Goal: Task Accomplishment & Management: Manage account settings

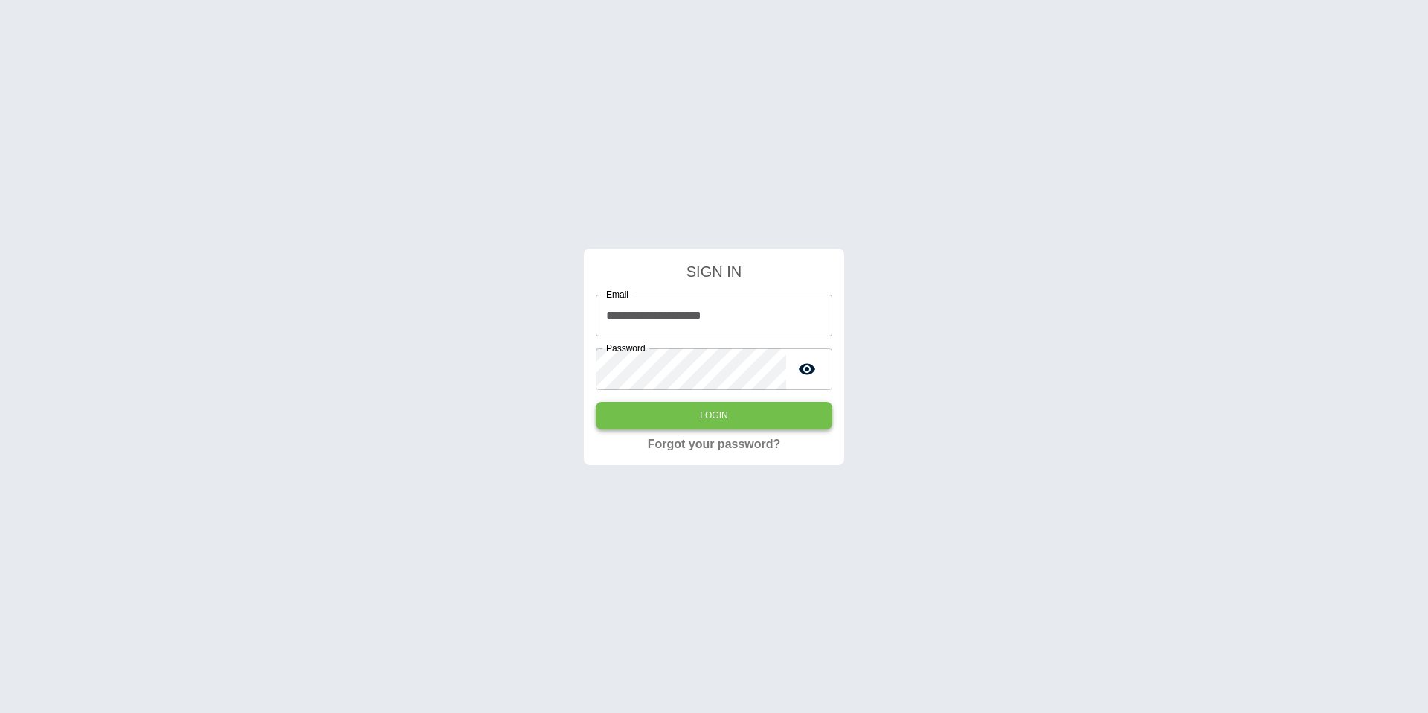
click at [711, 418] on button "Login" at bounding box center [714, 416] width 237 height 28
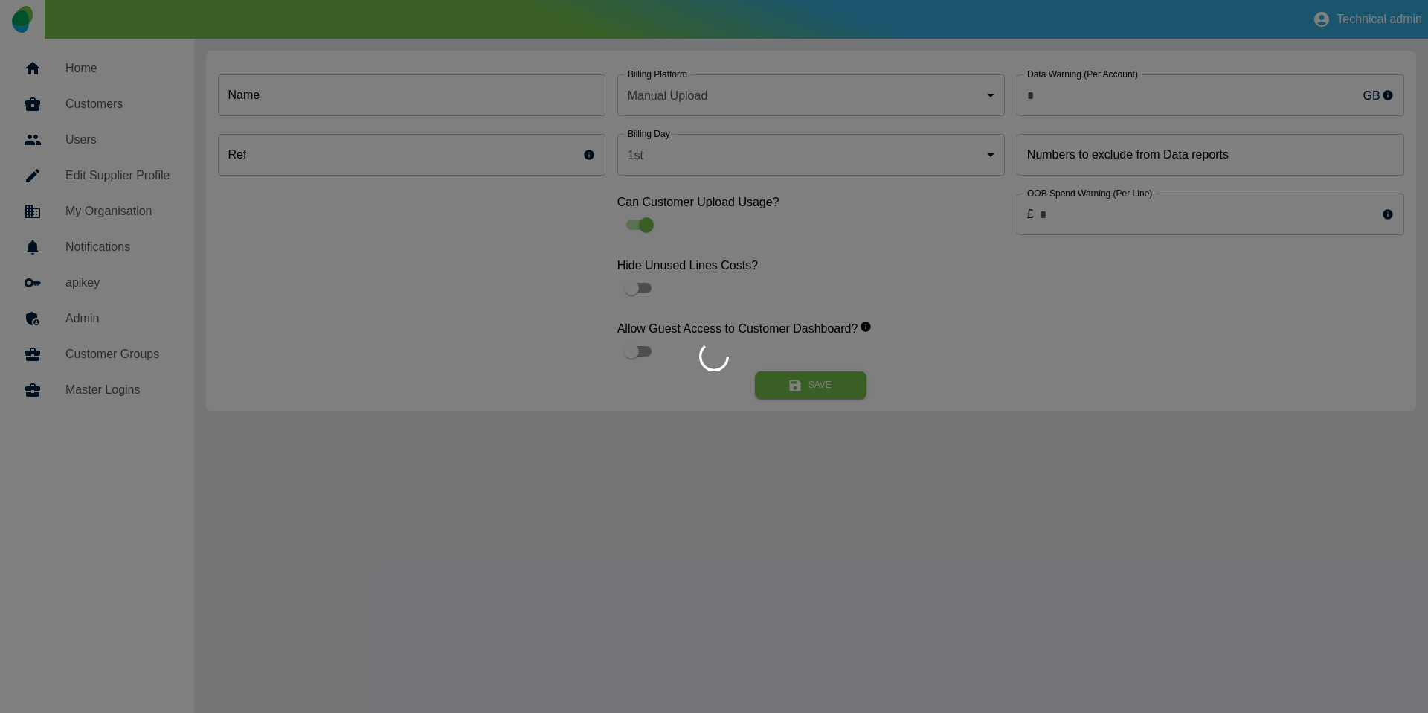
type input "*"
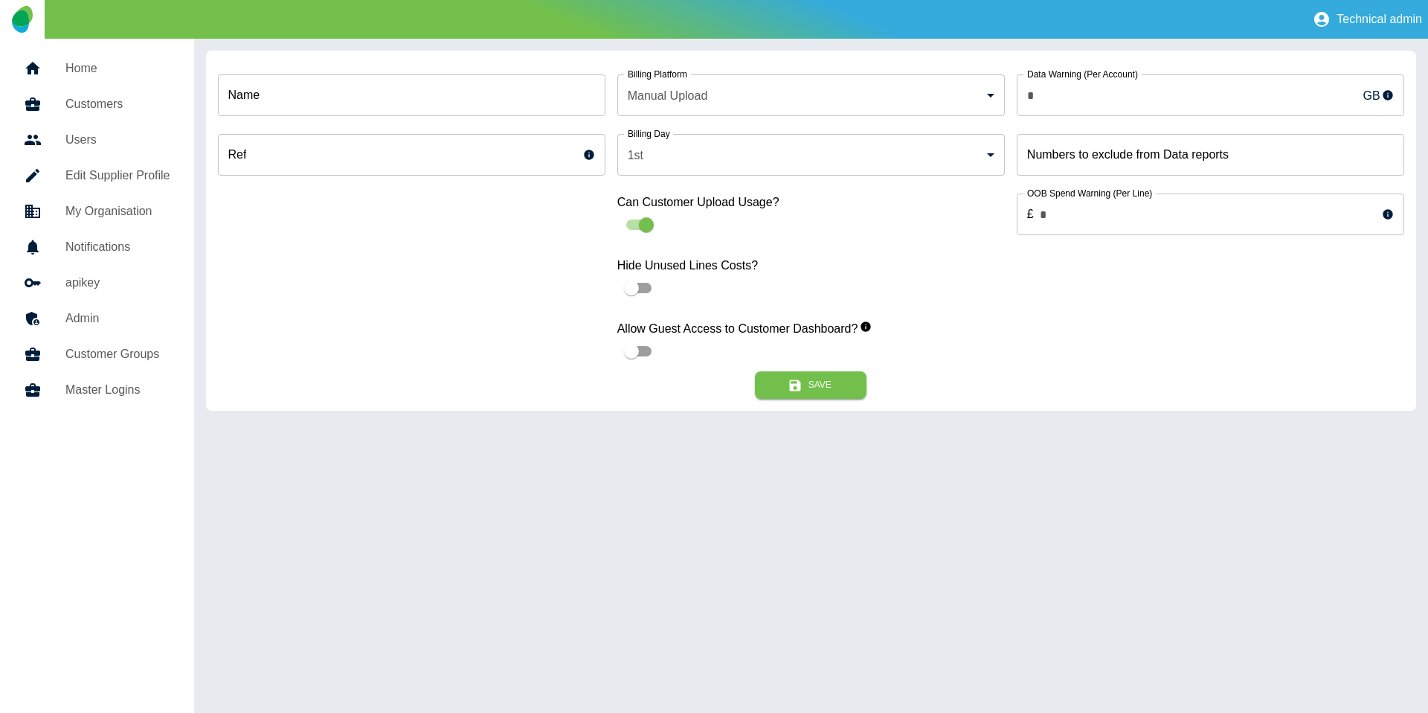
click at [127, 68] on h5 "Home" at bounding box center [117, 69] width 105 height 18
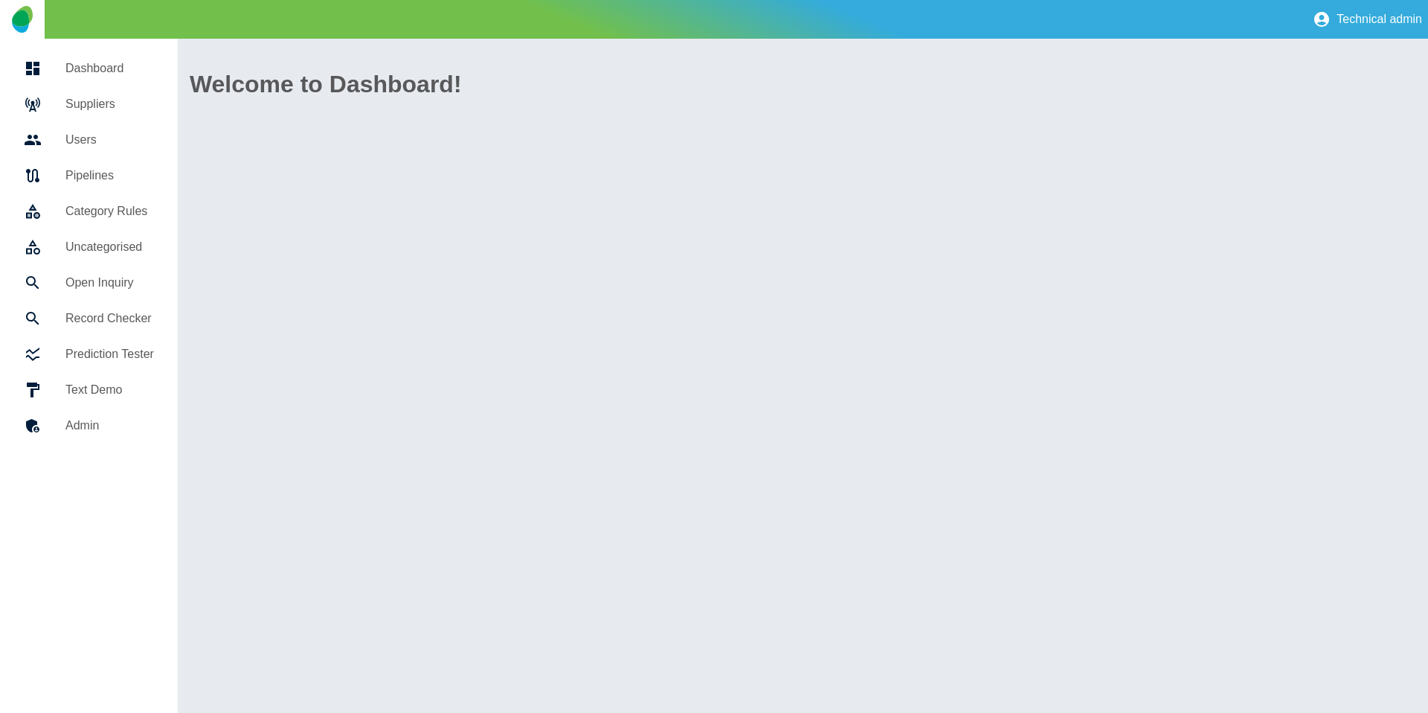
click at [121, 106] on h5 "Suppliers" at bounding box center [109, 104] width 89 height 18
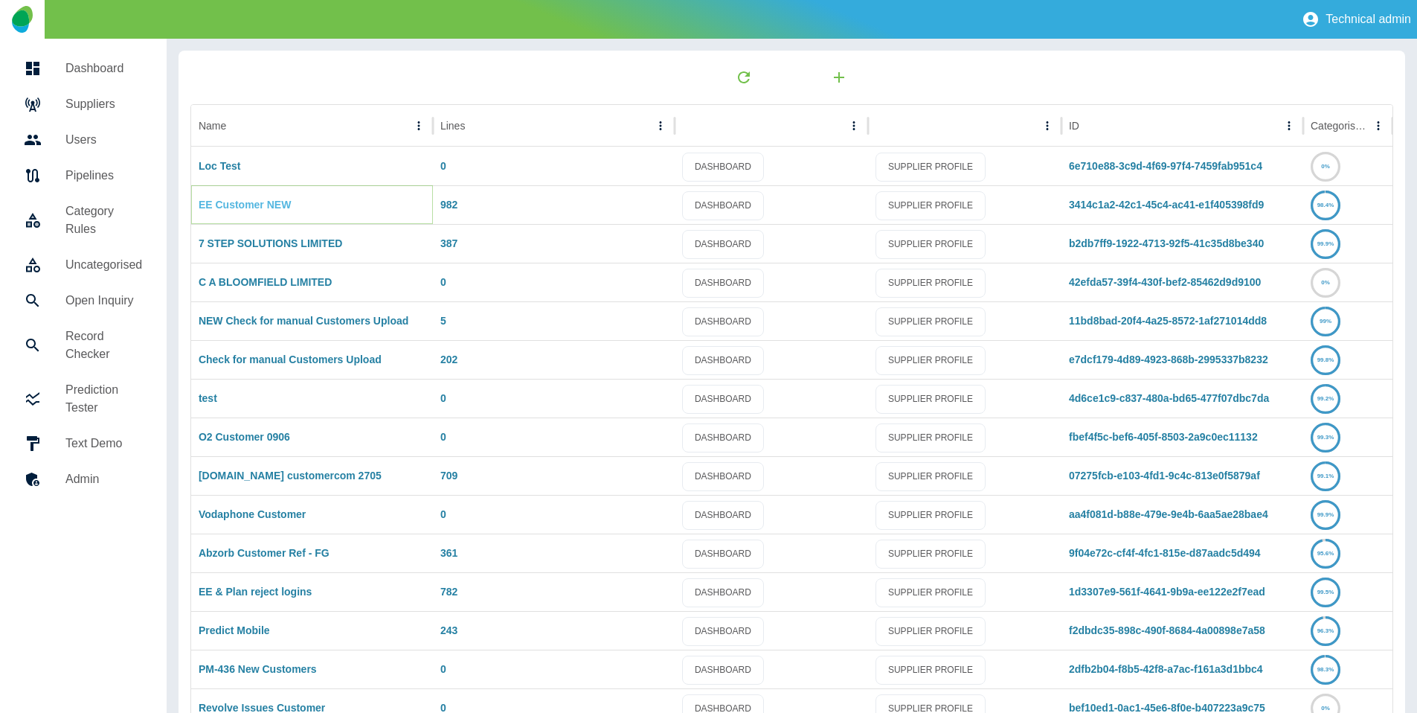
click at [238, 200] on link "EE Customer NEW" at bounding box center [245, 205] width 92 height 12
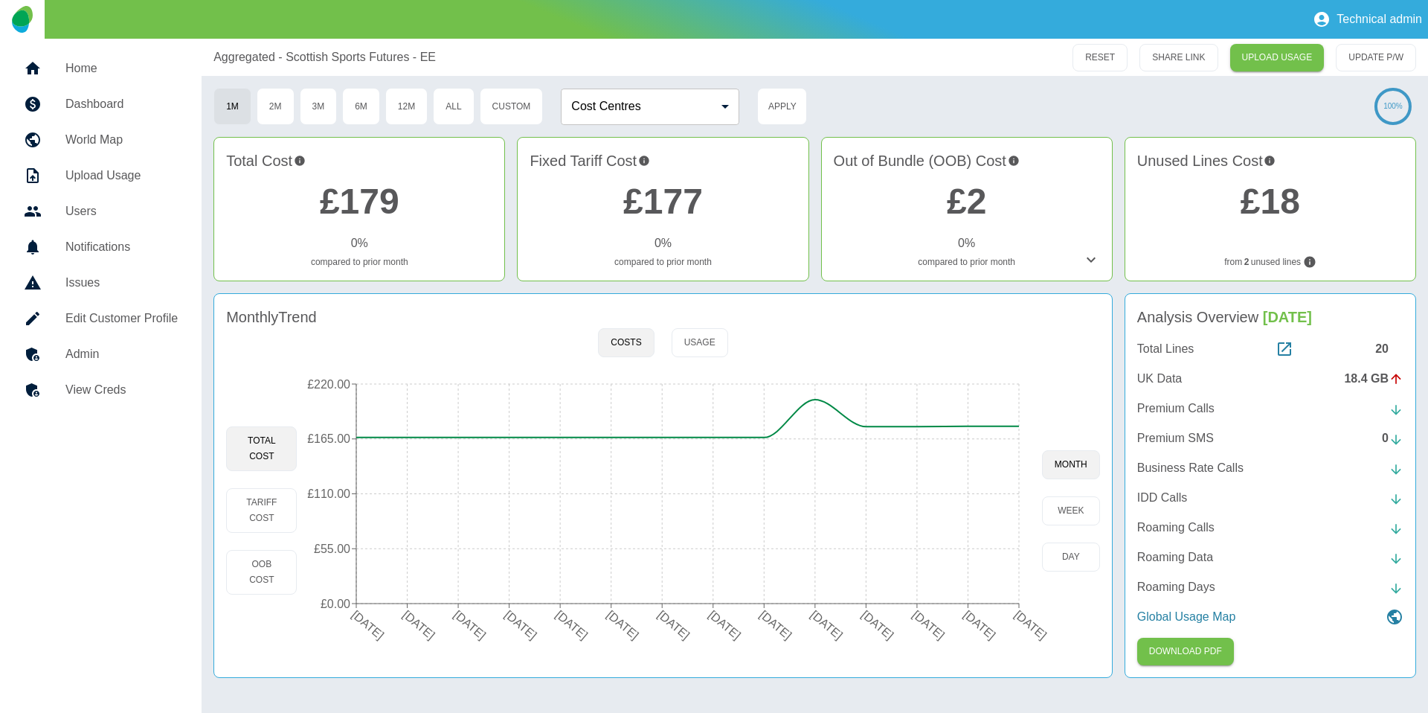
click at [1373, 344] on div "Total Lines 20" at bounding box center [1271, 349] width 266 height 18
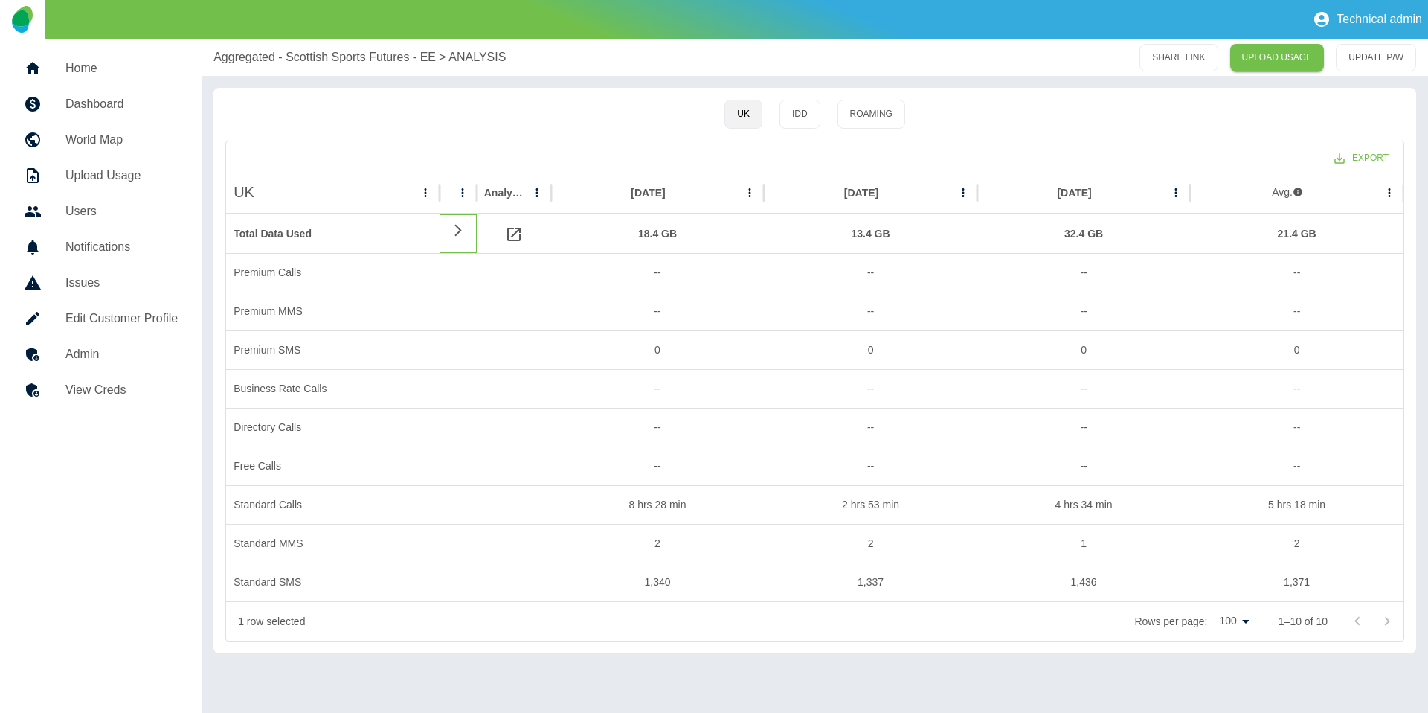
click at [460, 226] on icon at bounding box center [458, 230] width 18 height 14
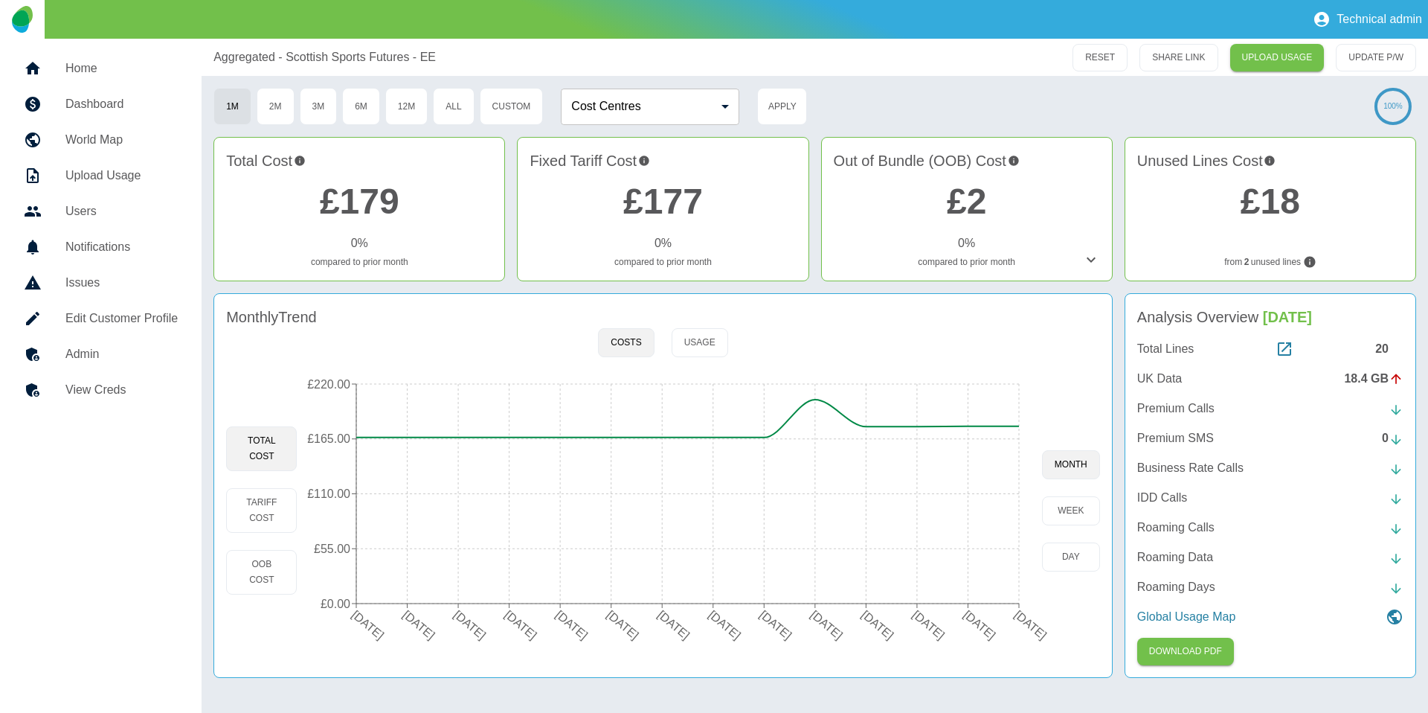
click at [1360, 331] on div "Analysis Overview Aug 2025 Total Lines 20 UK Data 18.4 GB Premium Calls Premium…" at bounding box center [1271, 485] width 292 height 385
click at [1377, 344] on div "20" at bounding box center [1390, 349] width 28 height 18
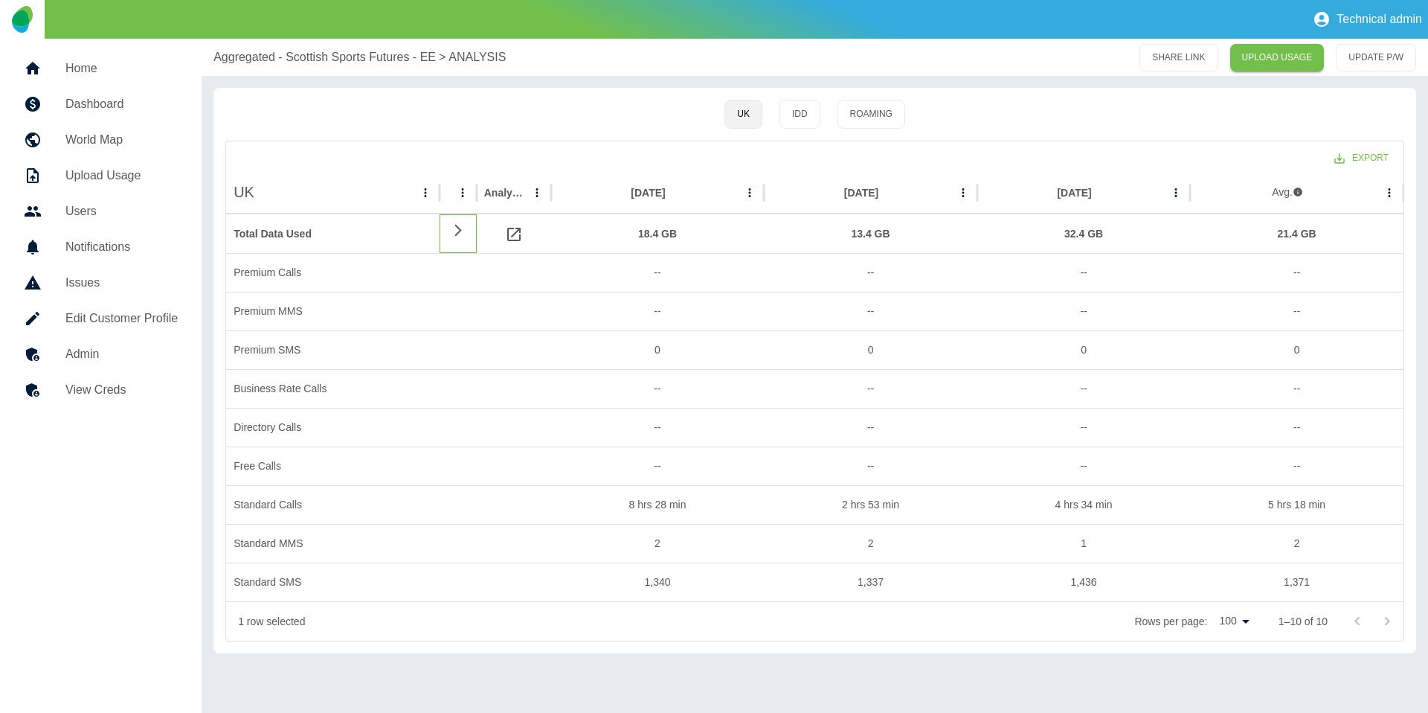
click at [459, 235] on icon at bounding box center [458, 230] width 18 height 14
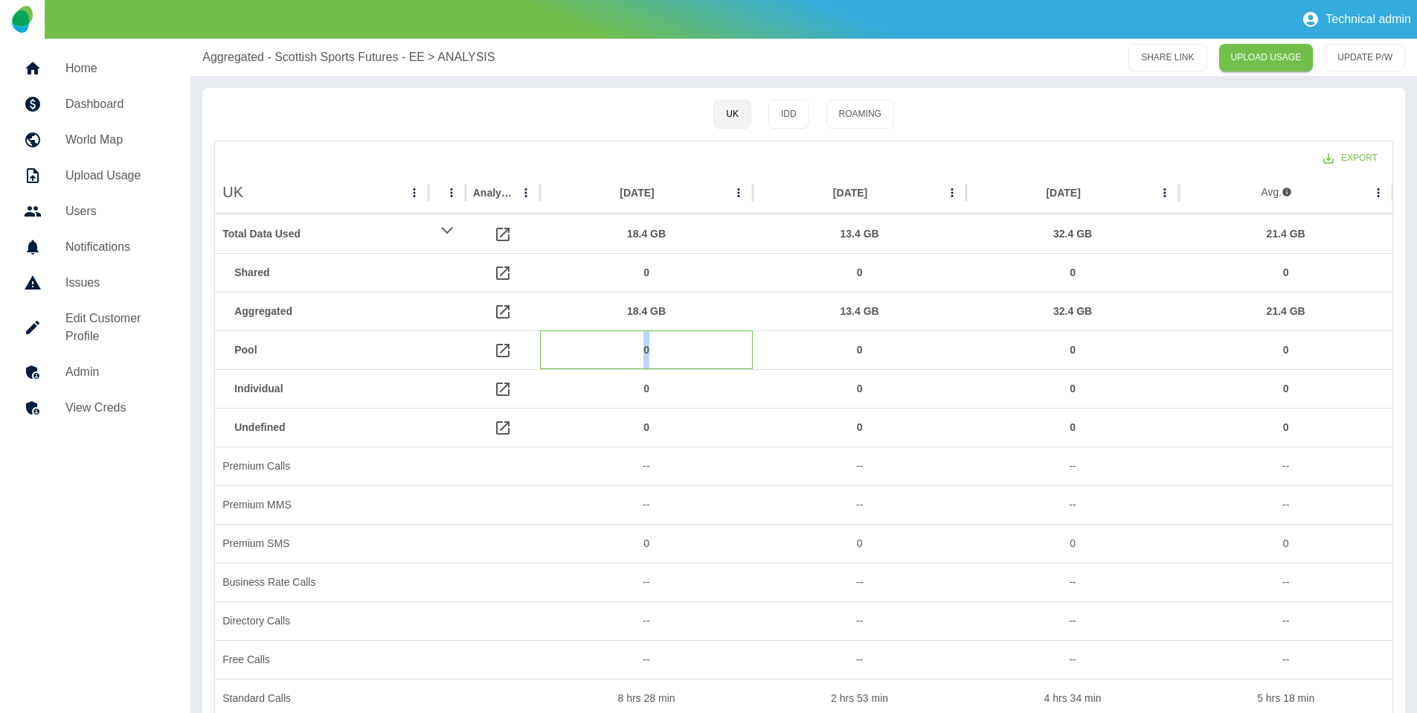
drag, startPoint x: 639, startPoint y: 353, endPoint x: 659, endPoint y: 350, distance: 20.2
click at [659, 350] on div "0" at bounding box center [647, 350] width 199 height 38
click at [496, 350] on icon at bounding box center [502, 350] width 13 height 13
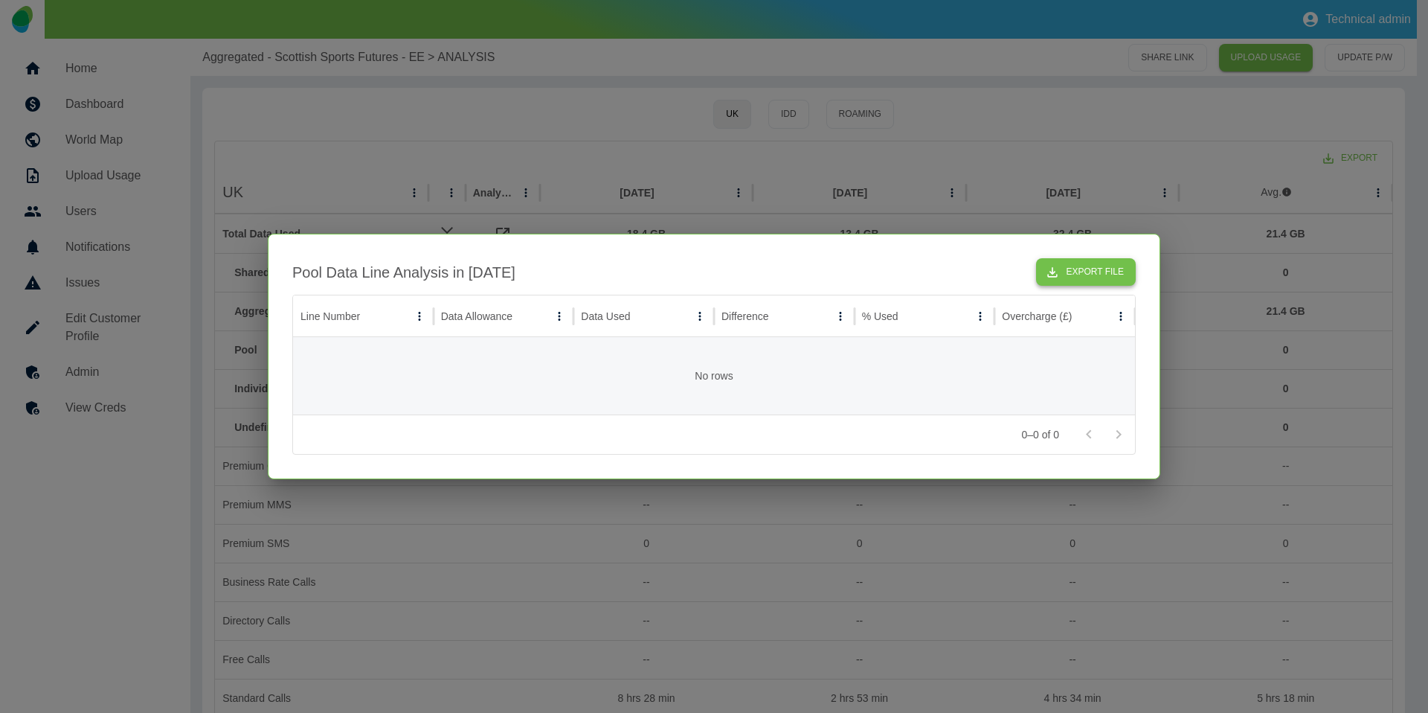
click at [1050, 265] on icon "button" at bounding box center [1052, 272] width 15 height 15
click at [1079, 265] on button "Export File" at bounding box center [1086, 272] width 100 height 28
click at [926, 92] on div at bounding box center [714, 356] width 1428 height 713
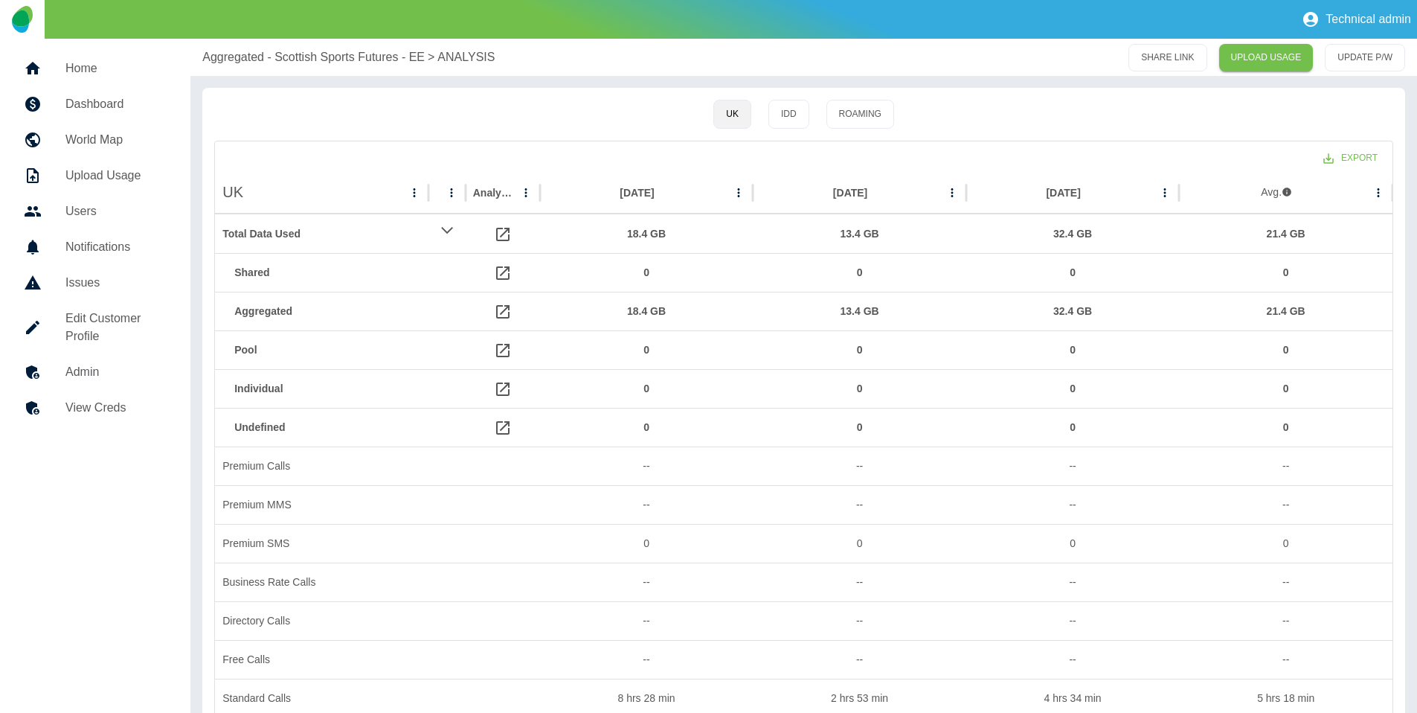
click at [115, 327] on h5 "Edit Customer Profile" at bounding box center [115, 328] width 101 height 36
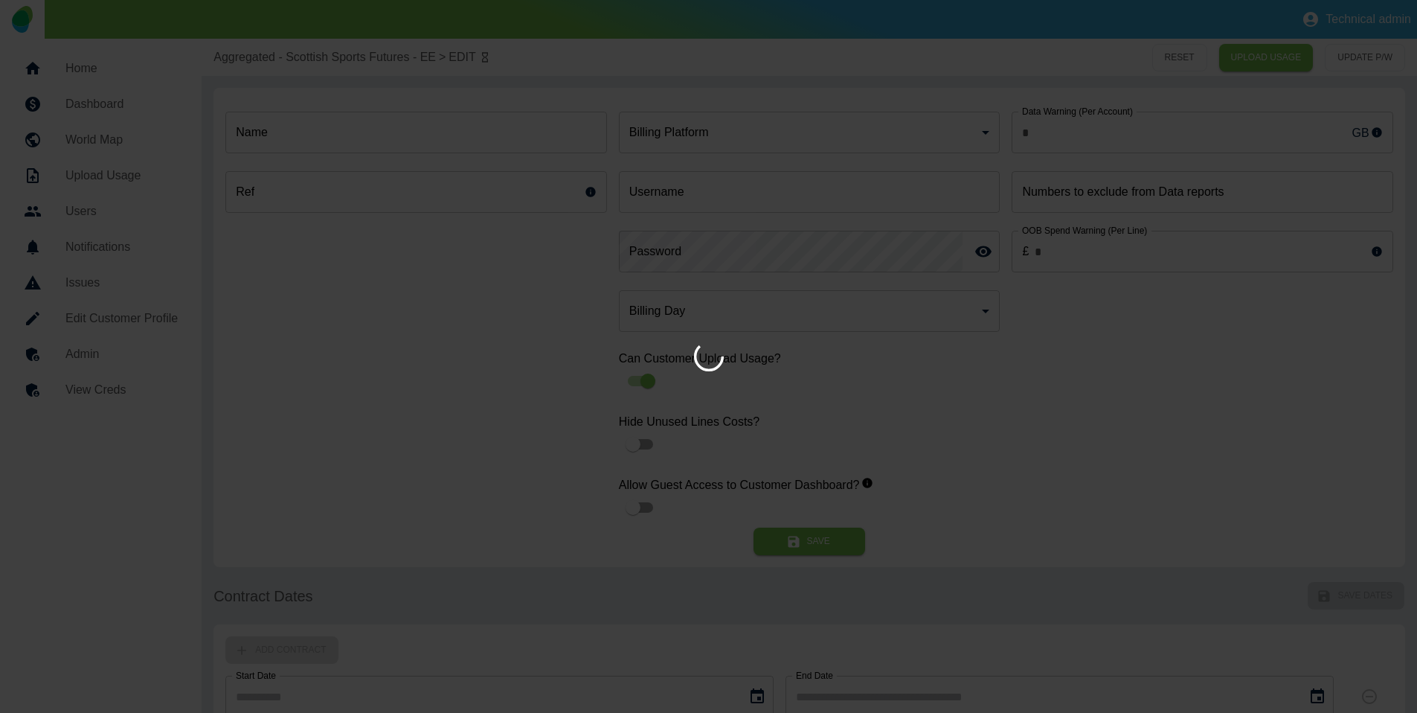
type input "*"
type input "**********"
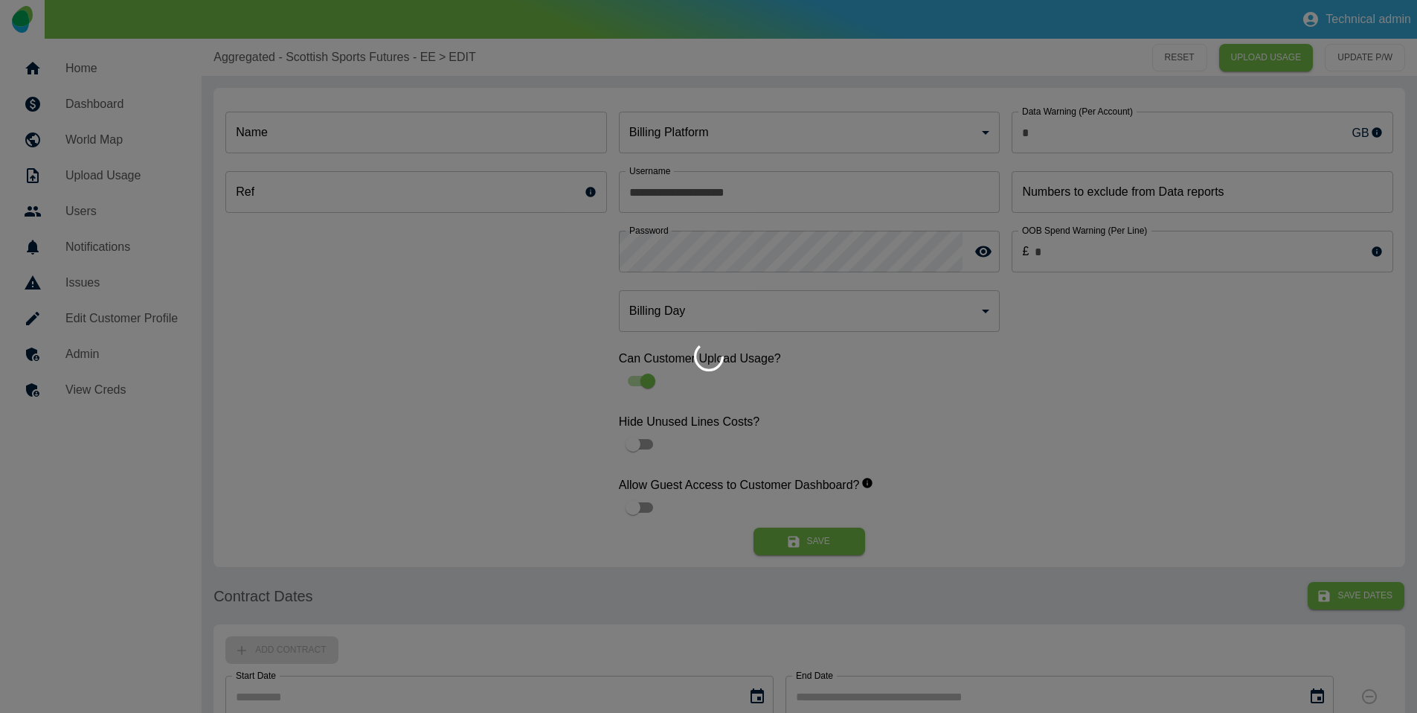
type input "**********"
type input "*"
type input "*********"
type input "*"
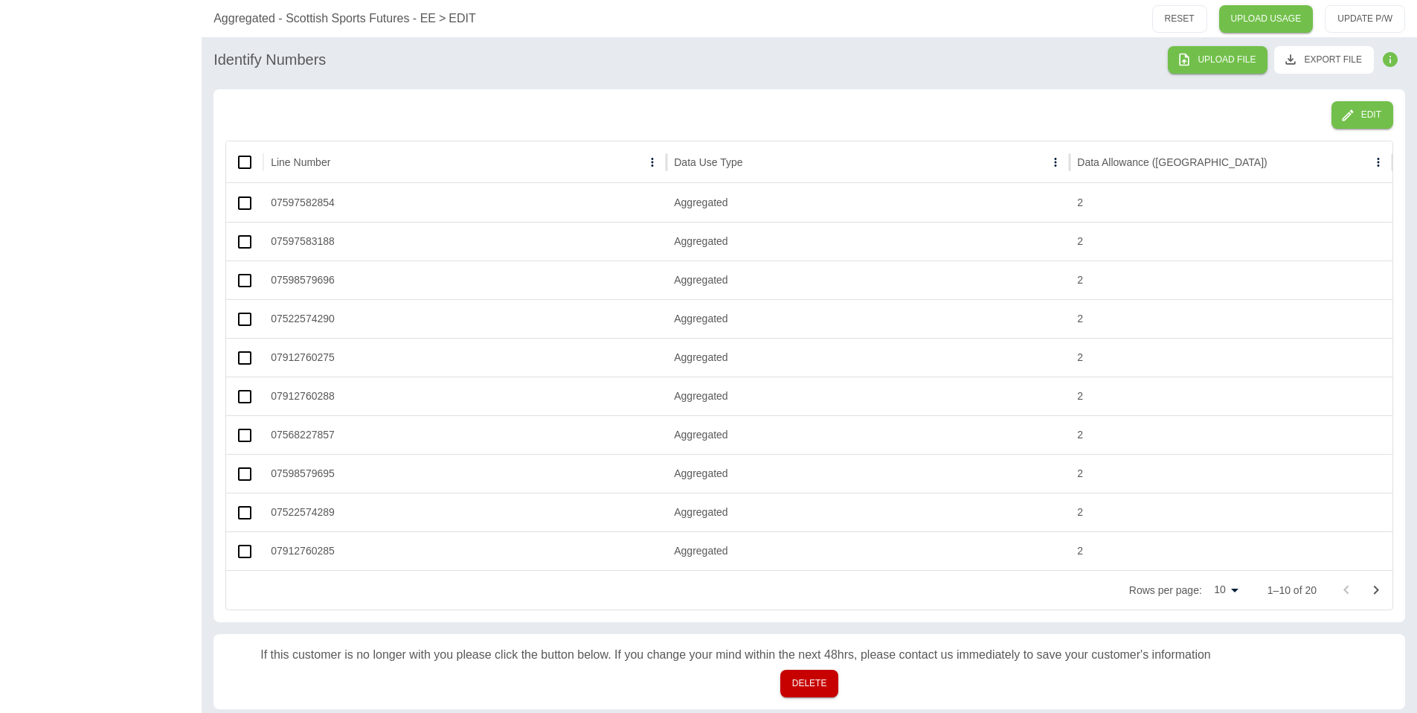
scroll to position [771, 0]
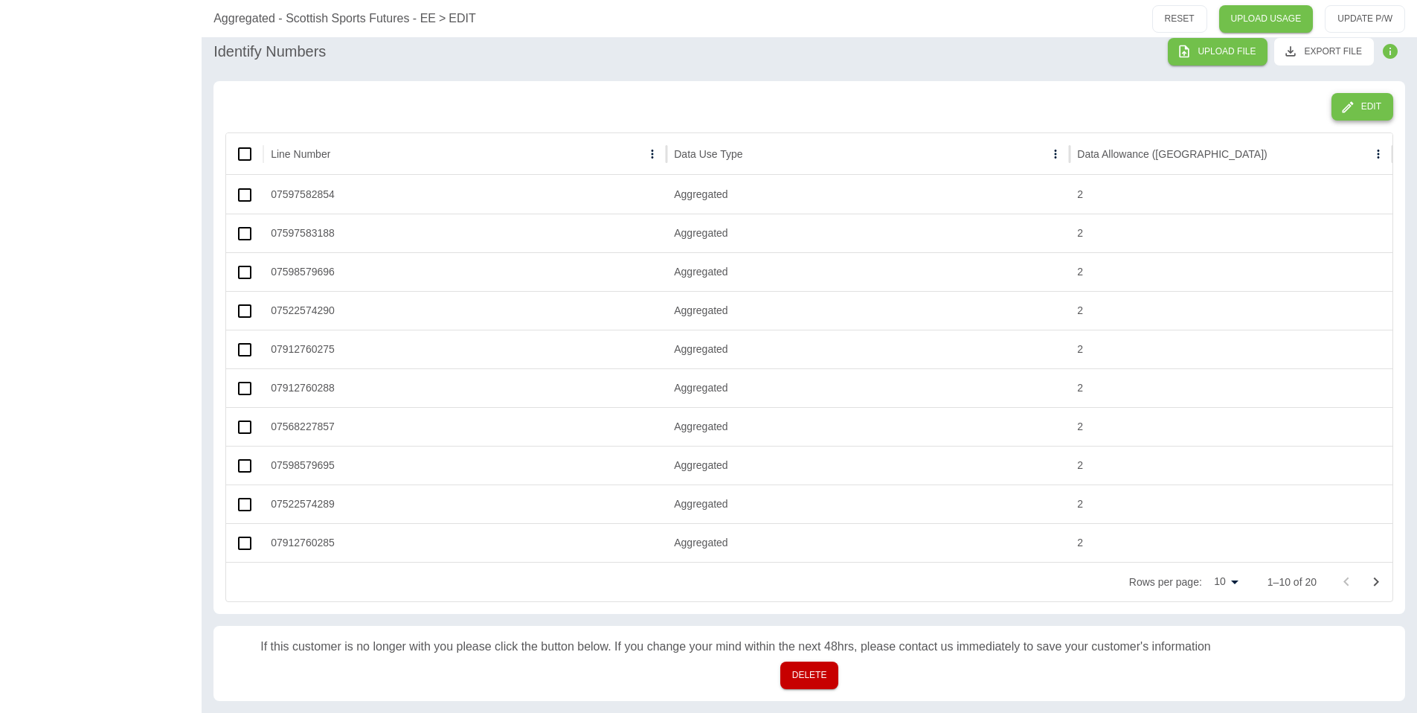
click at [1363, 109] on button "Edit" at bounding box center [1363, 107] width 62 height 28
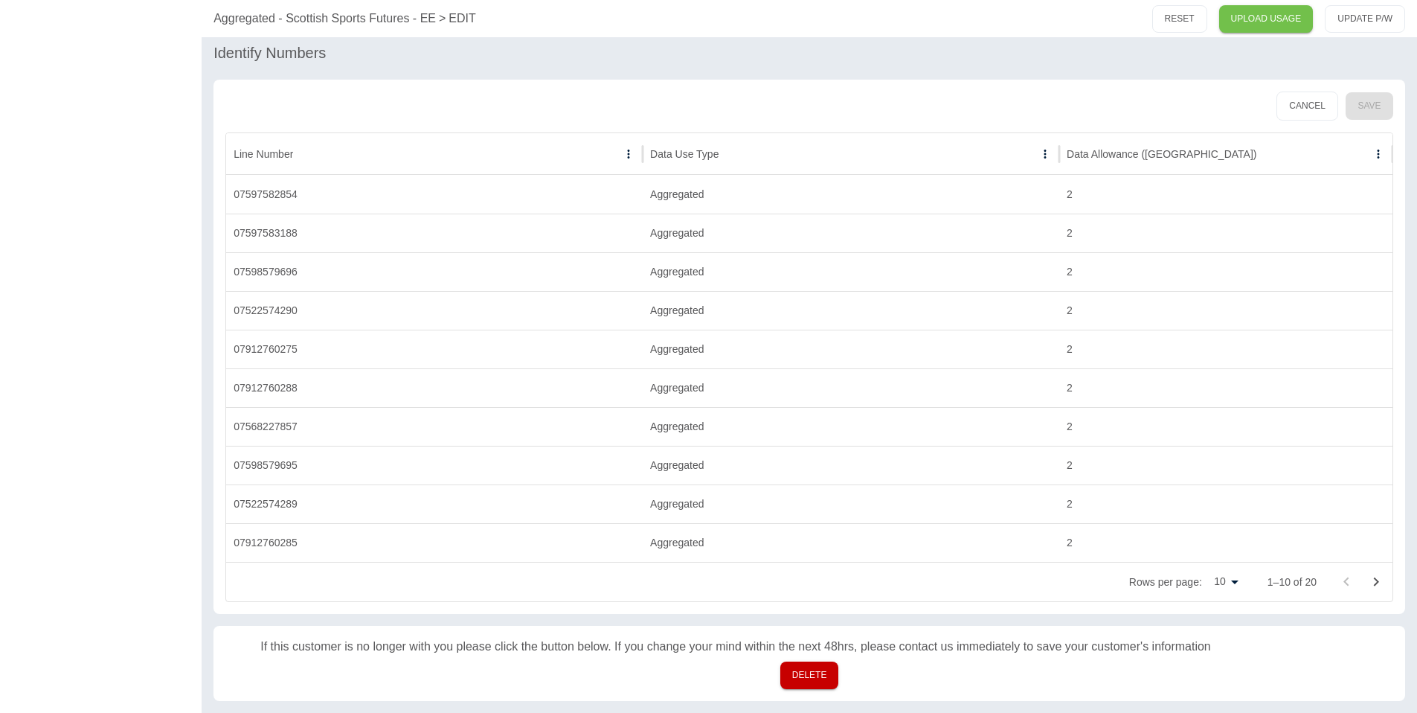
scroll to position [766, 0]
click at [1070, 197] on div "2" at bounding box center [1225, 194] width 333 height 39
click at [687, 192] on div "Aggregated" at bounding box center [851, 194] width 417 height 39
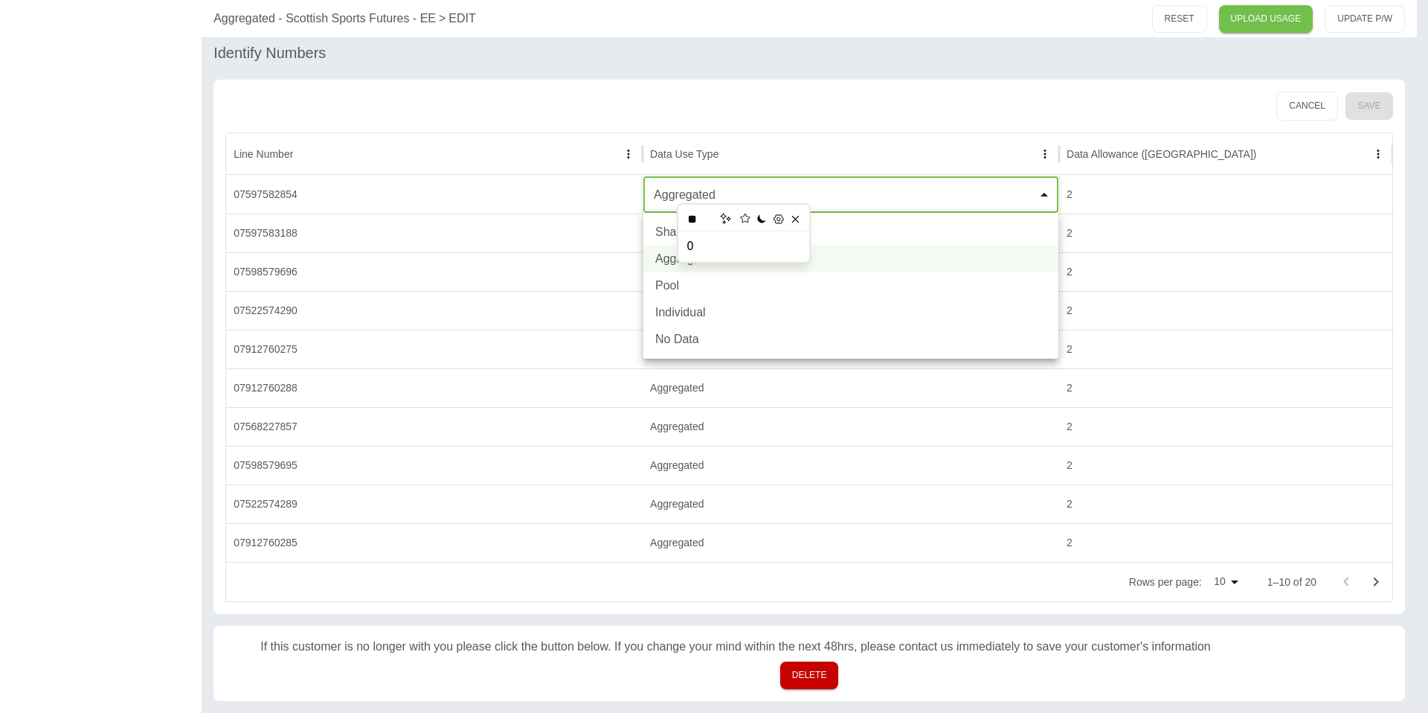
click at [690, 291] on li "Pool" at bounding box center [851, 285] width 415 height 27
type input "****"
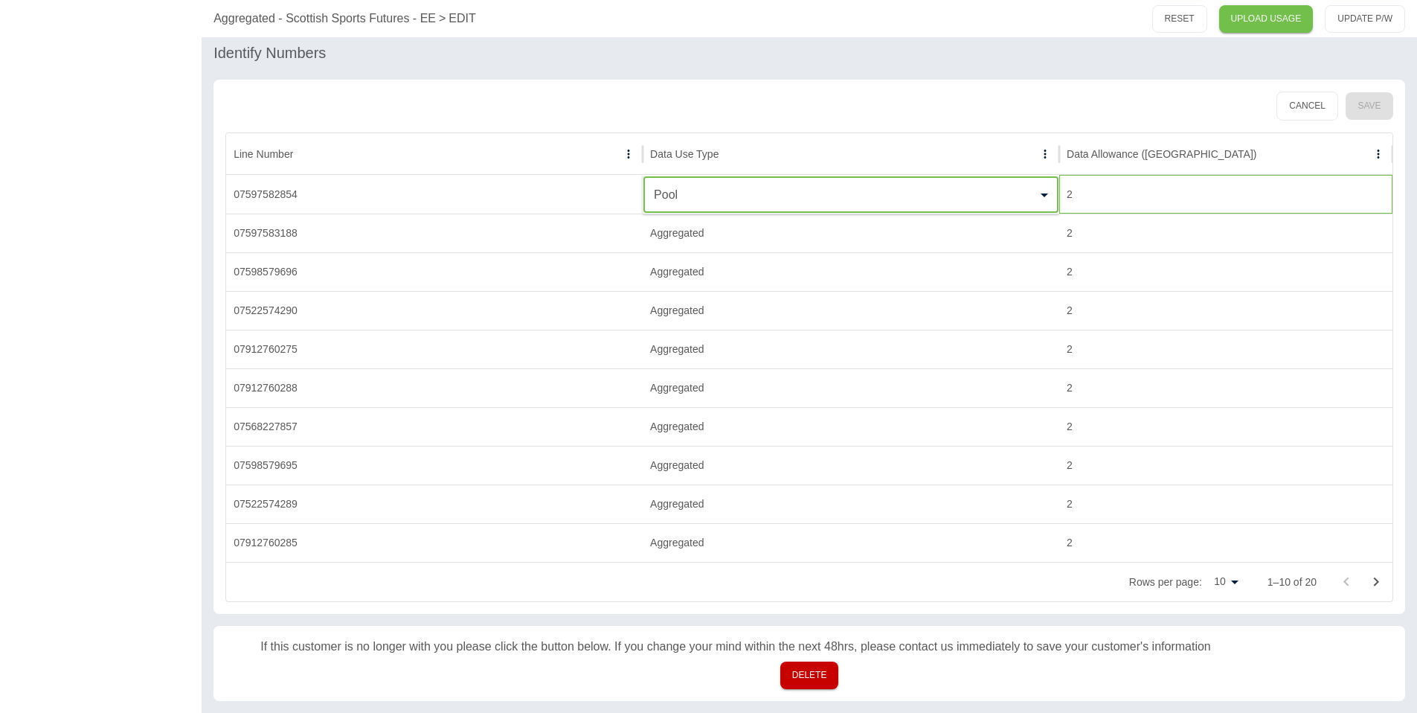
click at [1069, 193] on div "2" at bounding box center [1225, 194] width 333 height 39
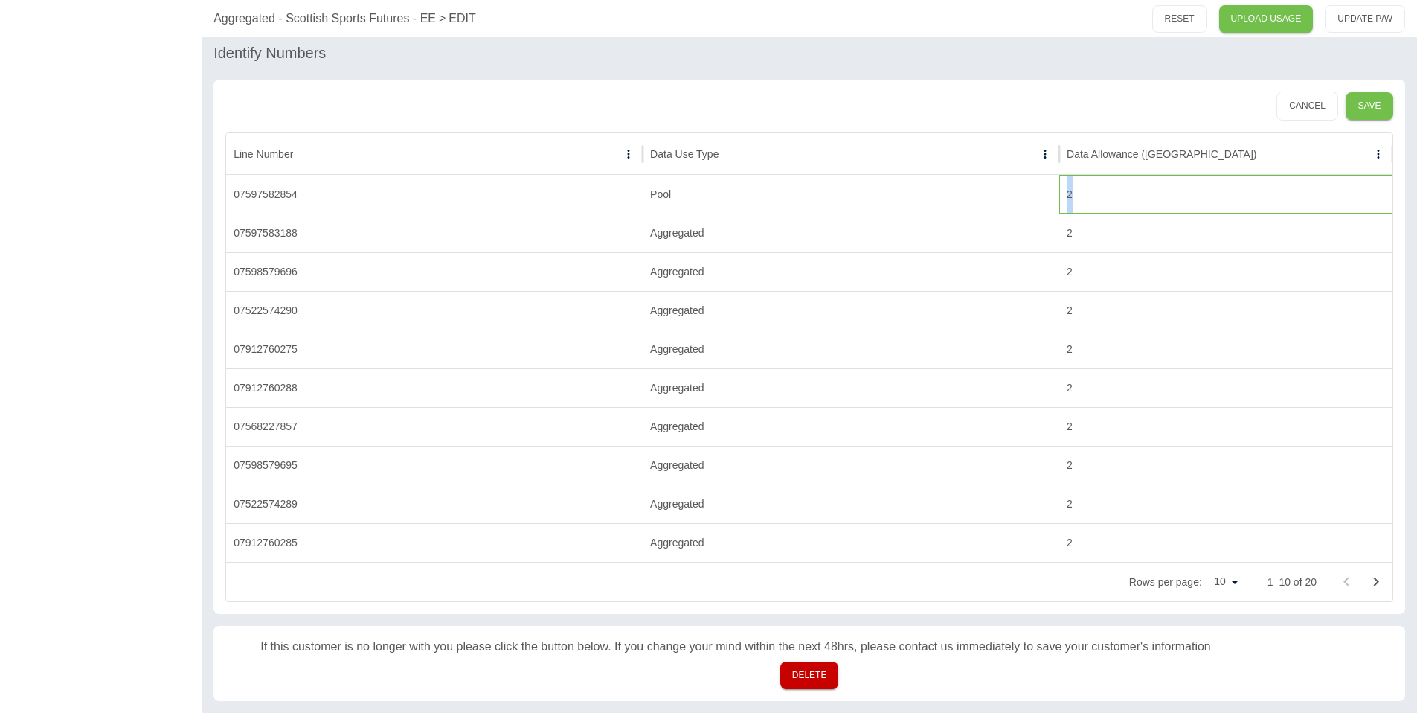
click at [1069, 193] on div "2" at bounding box center [1225, 194] width 333 height 39
click at [1069, 193] on input "*" at bounding box center [1226, 194] width 332 height 35
type input "**"
click at [643, 233] on div "Aggregated" at bounding box center [851, 233] width 417 height 39
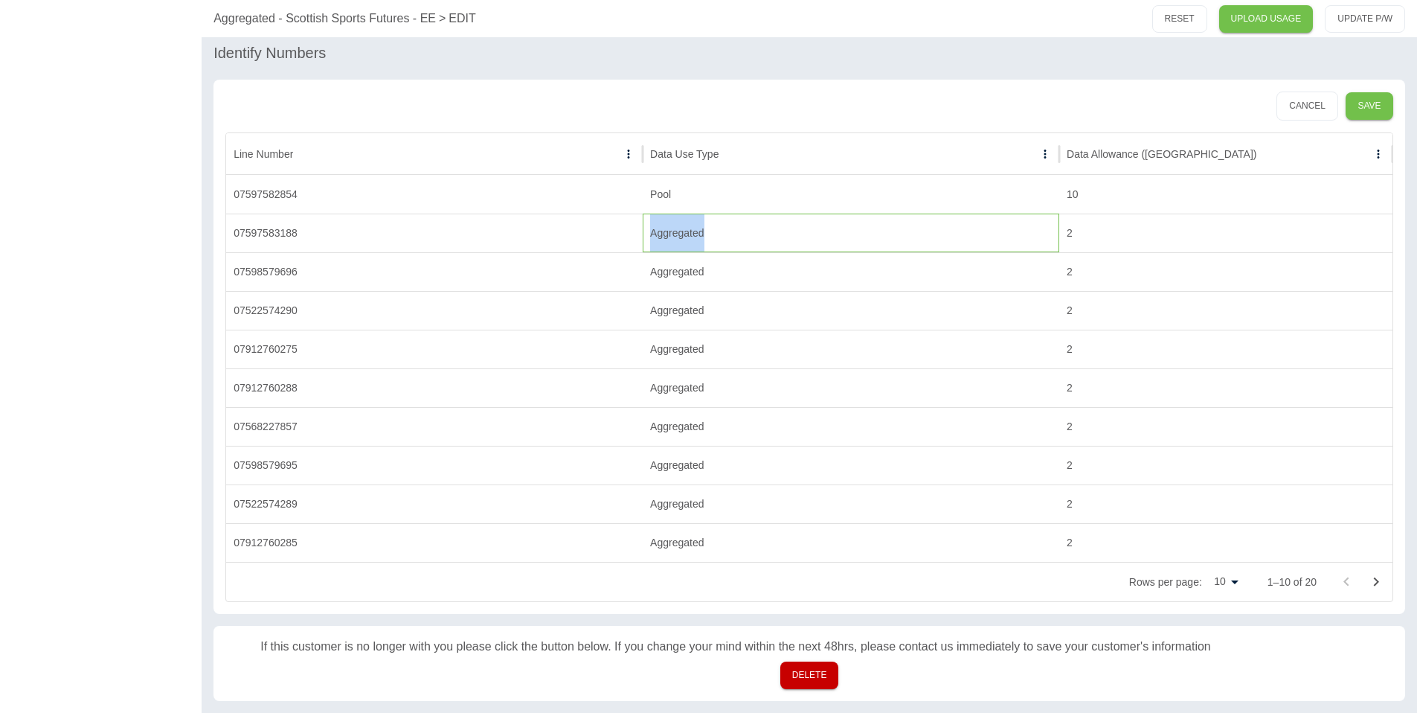
click at [643, 233] on div "Aggregated" at bounding box center [851, 233] width 417 height 39
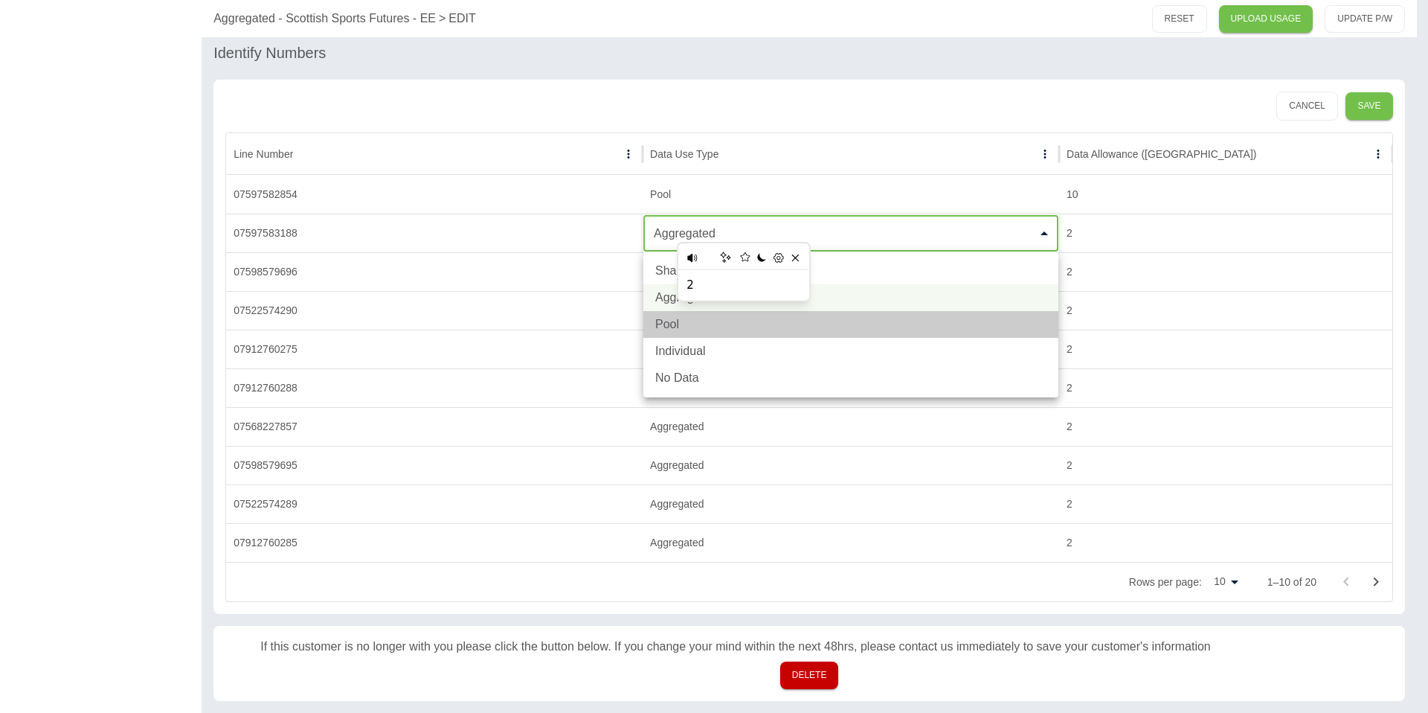
click at [660, 317] on li "Pool" at bounding box center [851, 324] width 415 height 27
type input "****"
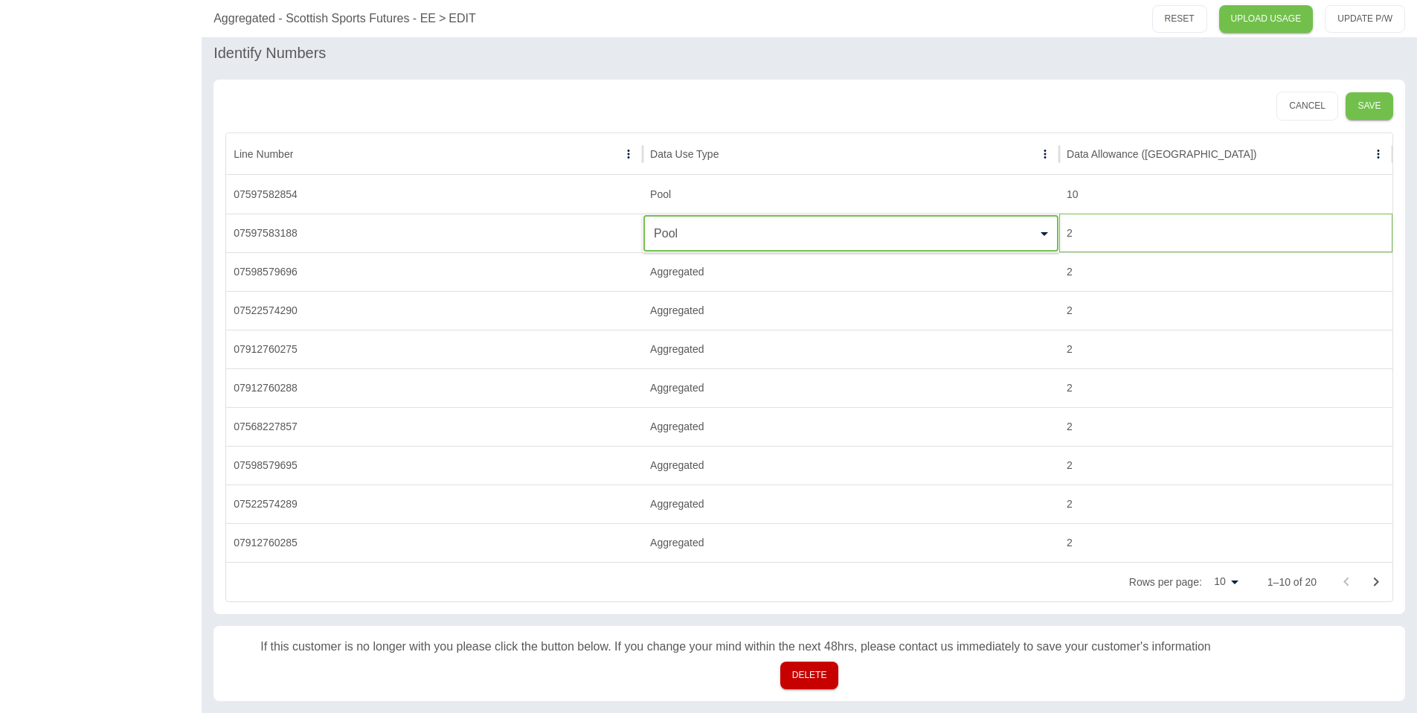
click at [1068, 231] on div "2" at bounding box center [1225, 233] width 333 height 39
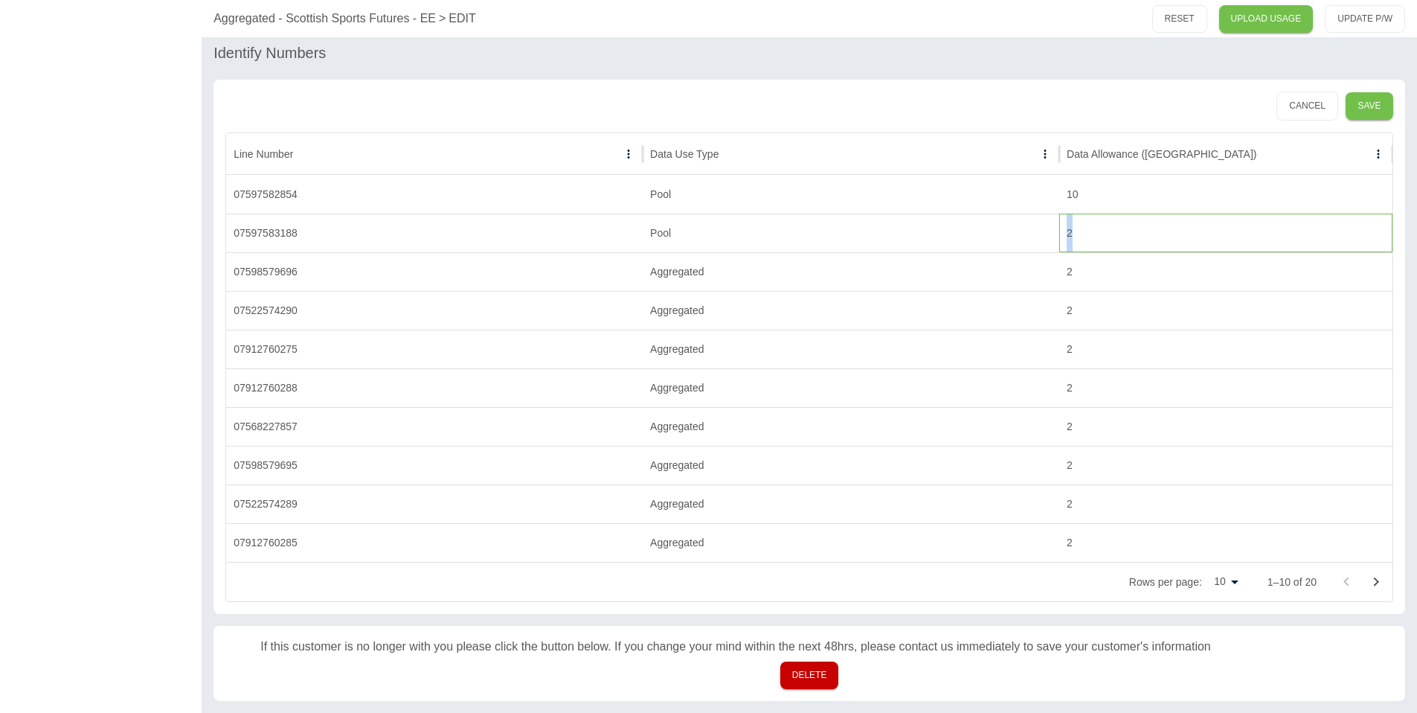
click at [1068, 231] on div "2" at bounding box center [1225, 233] width 333 height 39
click at [1068, 231] on input "*" at bounding box center [1226, 233] width 332 height 35
type input "**"
click at [1115, 109] on div "Cancel Save" at bounding box center [809, 106] width 1168 height 29
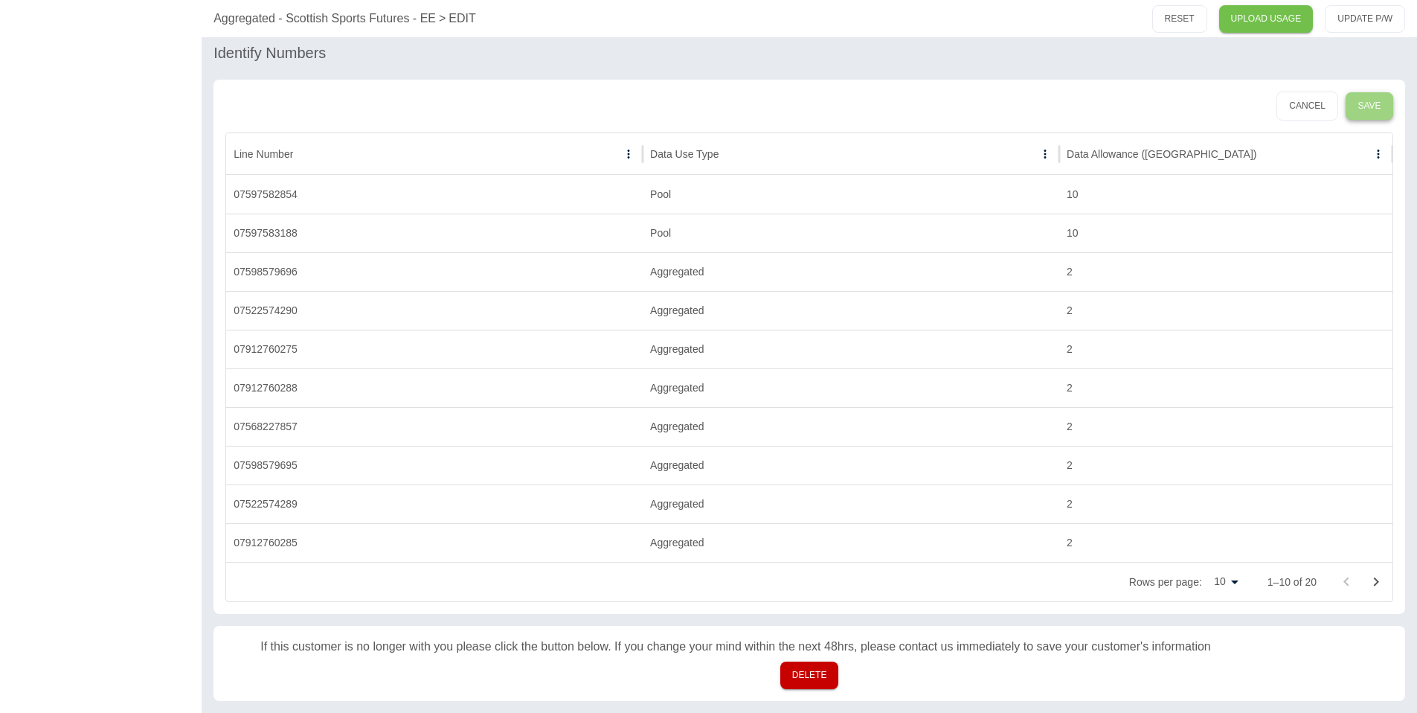
click at [1364, 103] on button "Save" at bounding box center [1370, 106] width 48 height 28
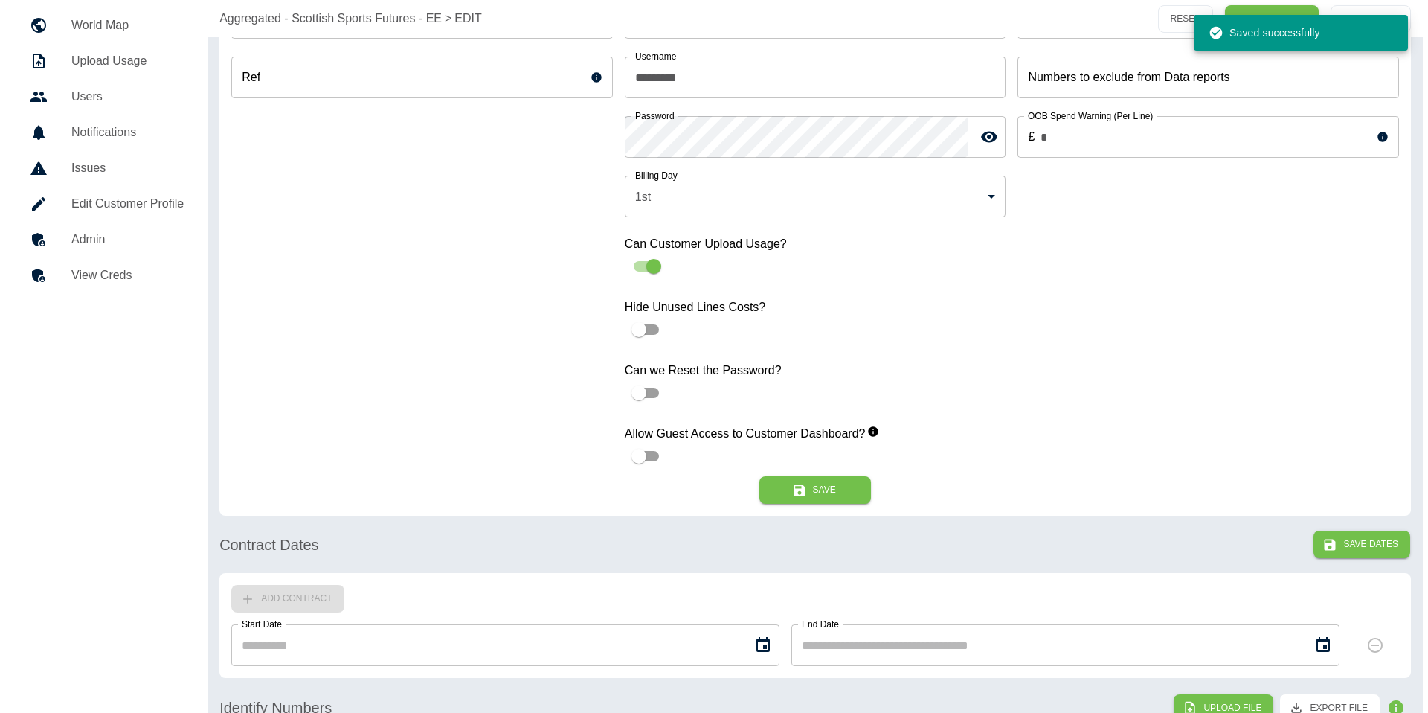
scroll to position [0, 0]
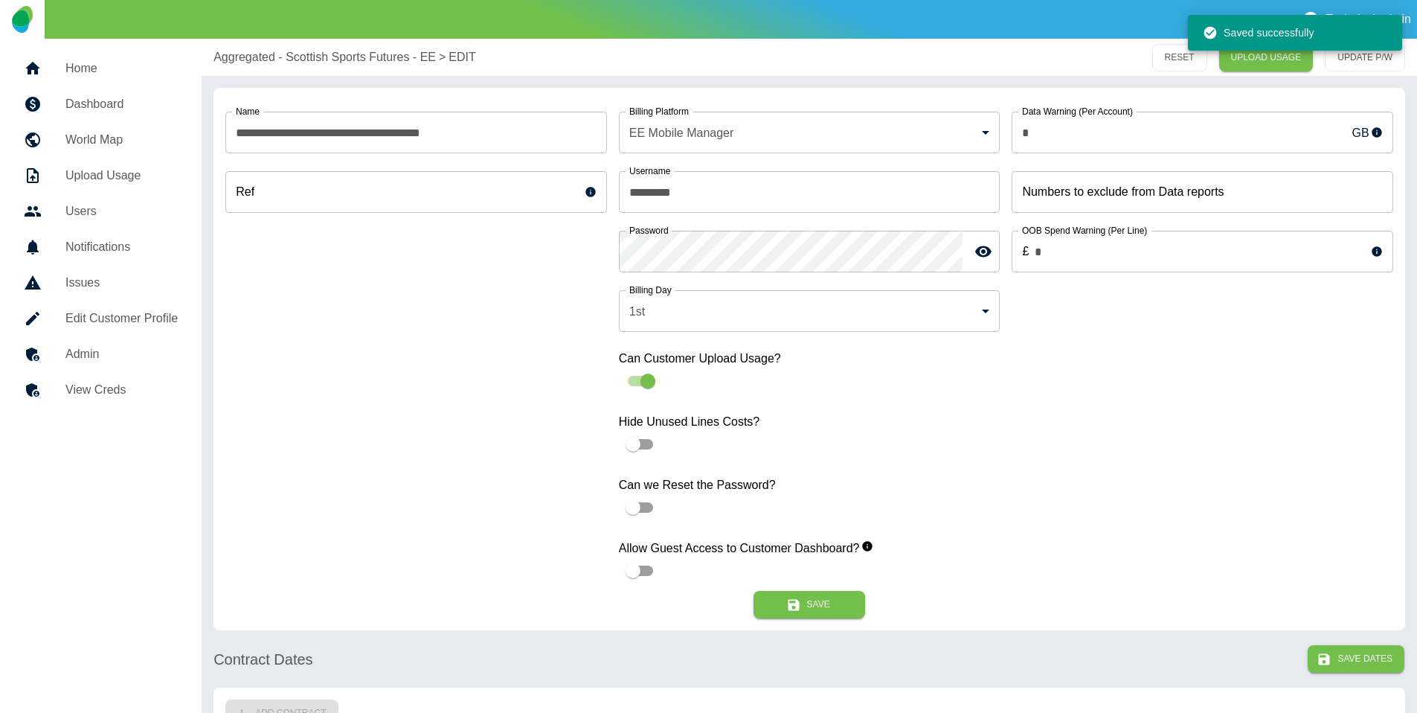
click at [112, 95] on h5 "Dashboard" at bounding box center [121, 104] width 112 height 18
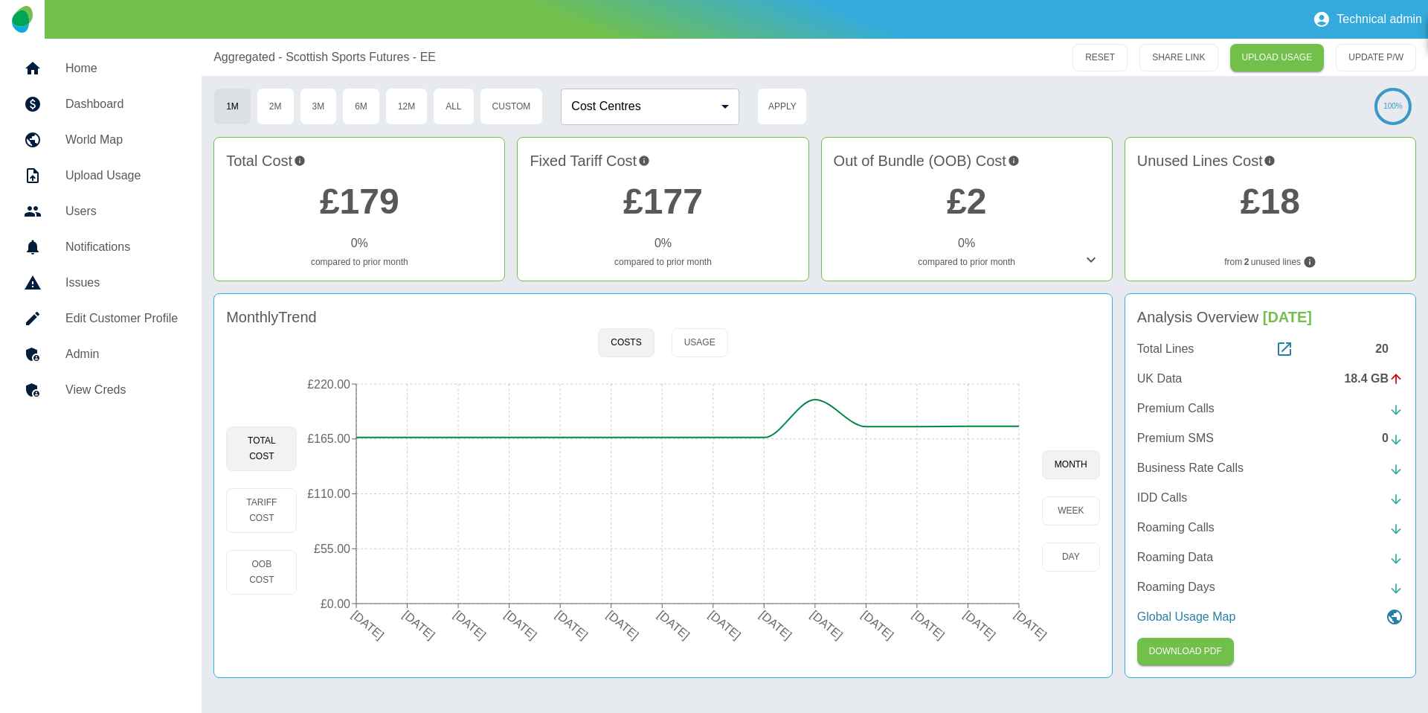
click at [1378, 343] on div "20" at bounding box center [1390, 349] width 28 height 18
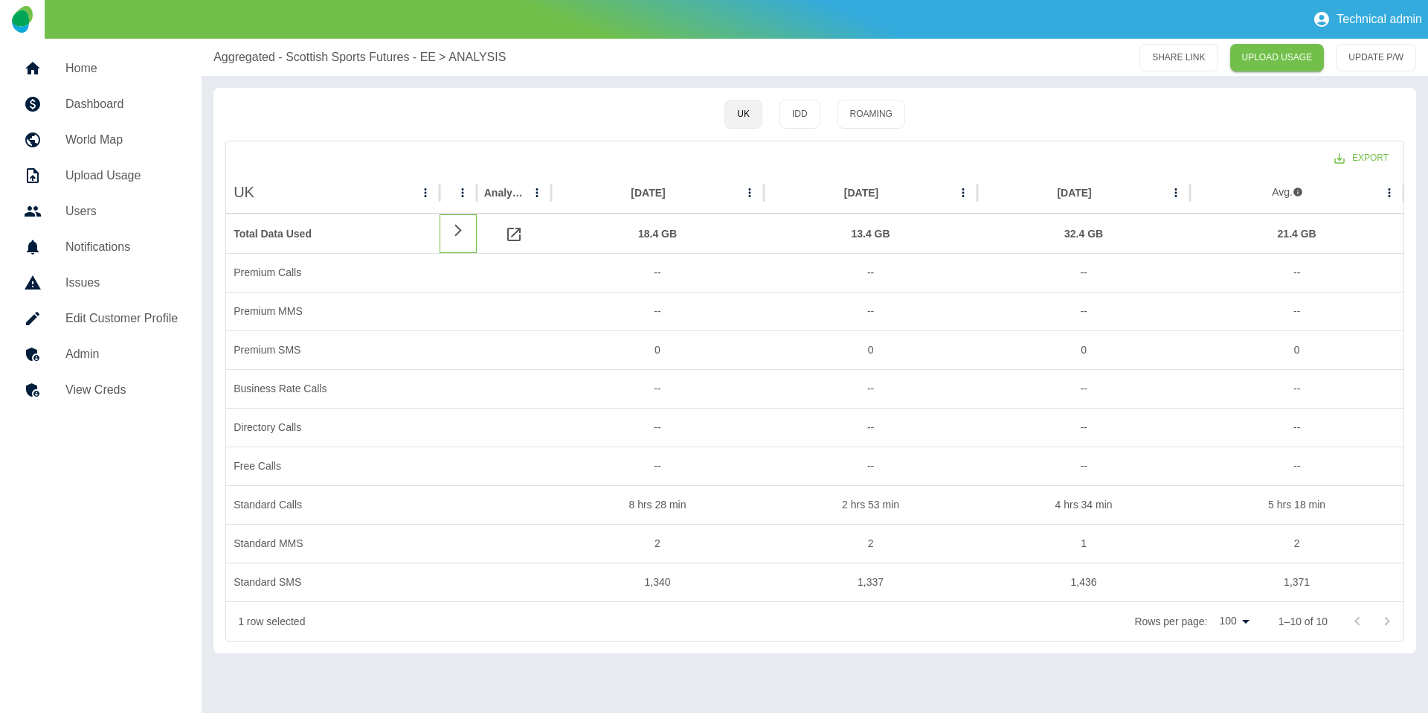
click at [460, 232] on icon at bounding box center [458, 230] width 18 height 14
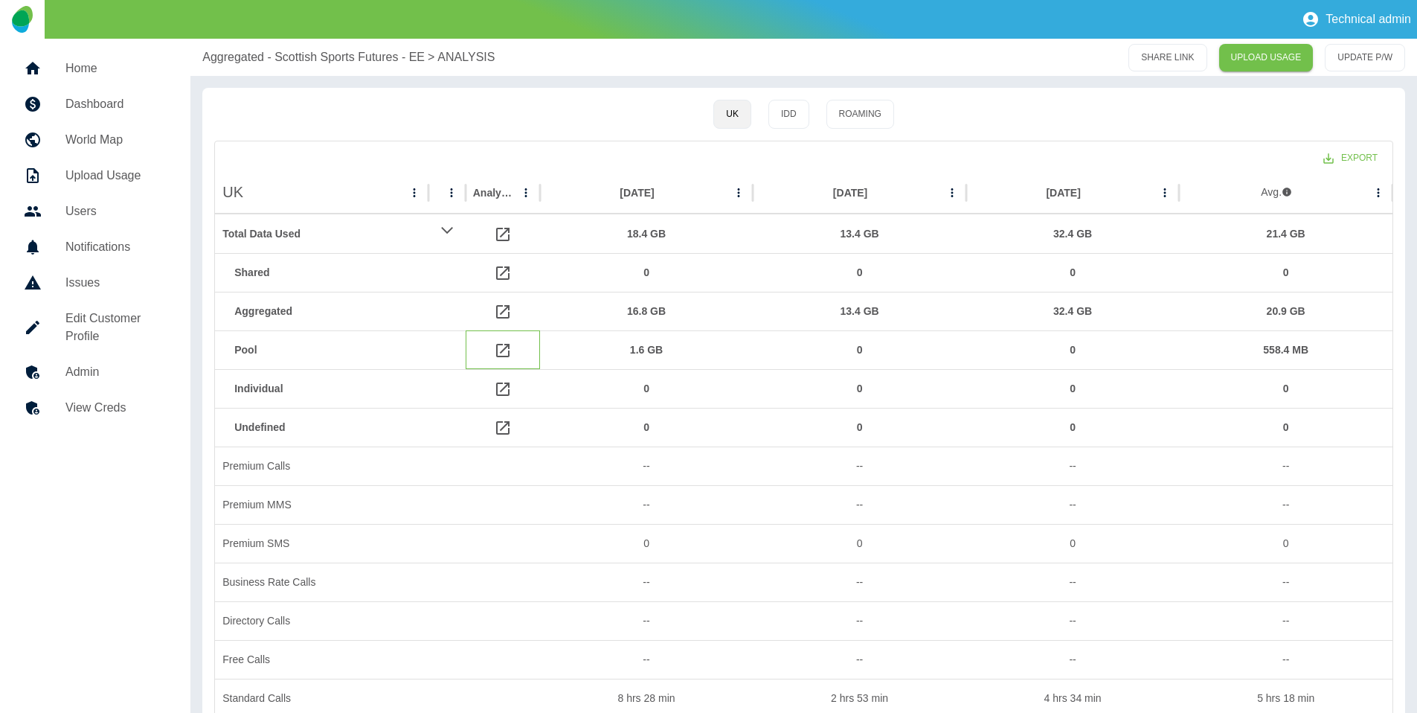
click at [509, 353] on icon at bounding box center [502, 350] width 13 height 13
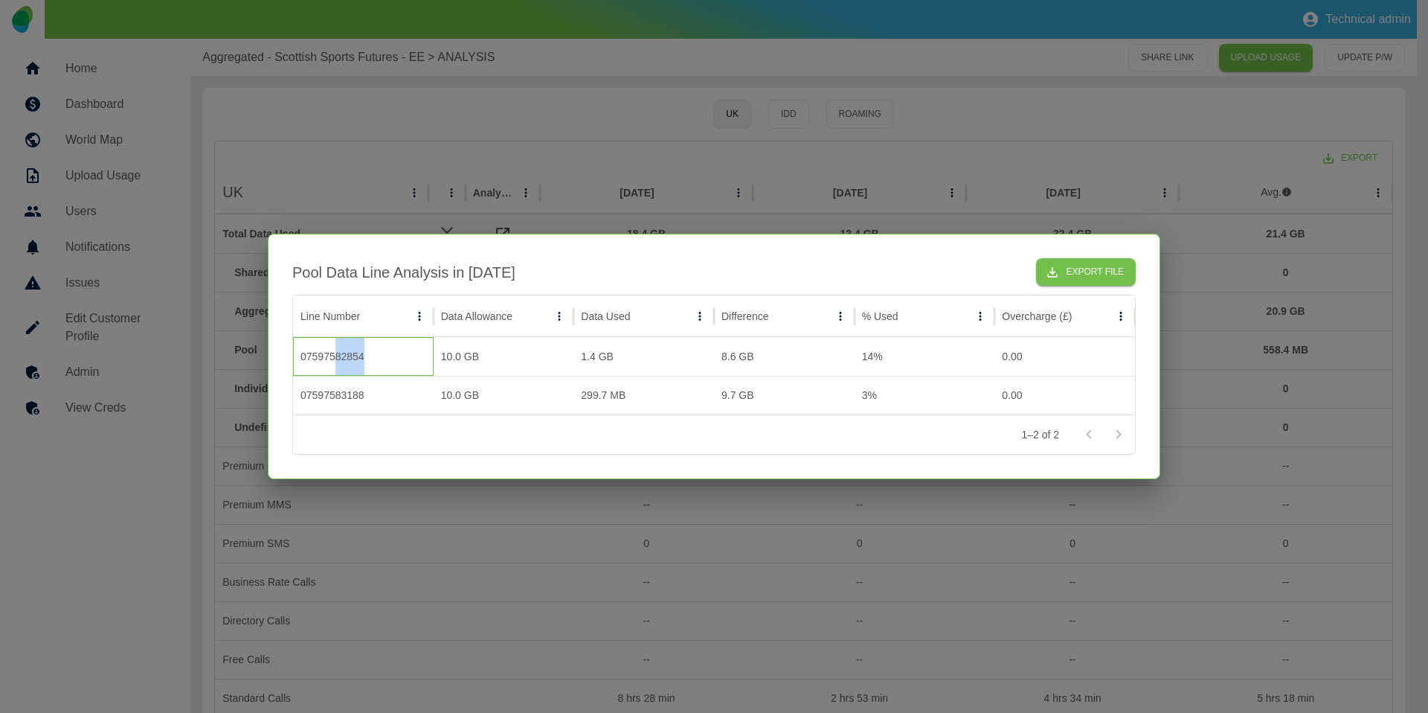
drag, startPoint x: 364, startPoint y: 359, endPoint x: 334, endPoint y: 358, distance: 29.8
click at [334, 358] on div "07597582854" at bounding box center [363, 356] width 141 height 39
drag, startPoint x: 375, startPoint y: 391, endPoint x: 320, endPoint y: 392, distance: 55.1
click at [320, 392] on div "07597583188" at bounding box center [363, 395] width 141 height 39
drag, startPoint x: 437, startPoint y: 356, endPoint x: 454, endPoint y: 356, distance: 16.4
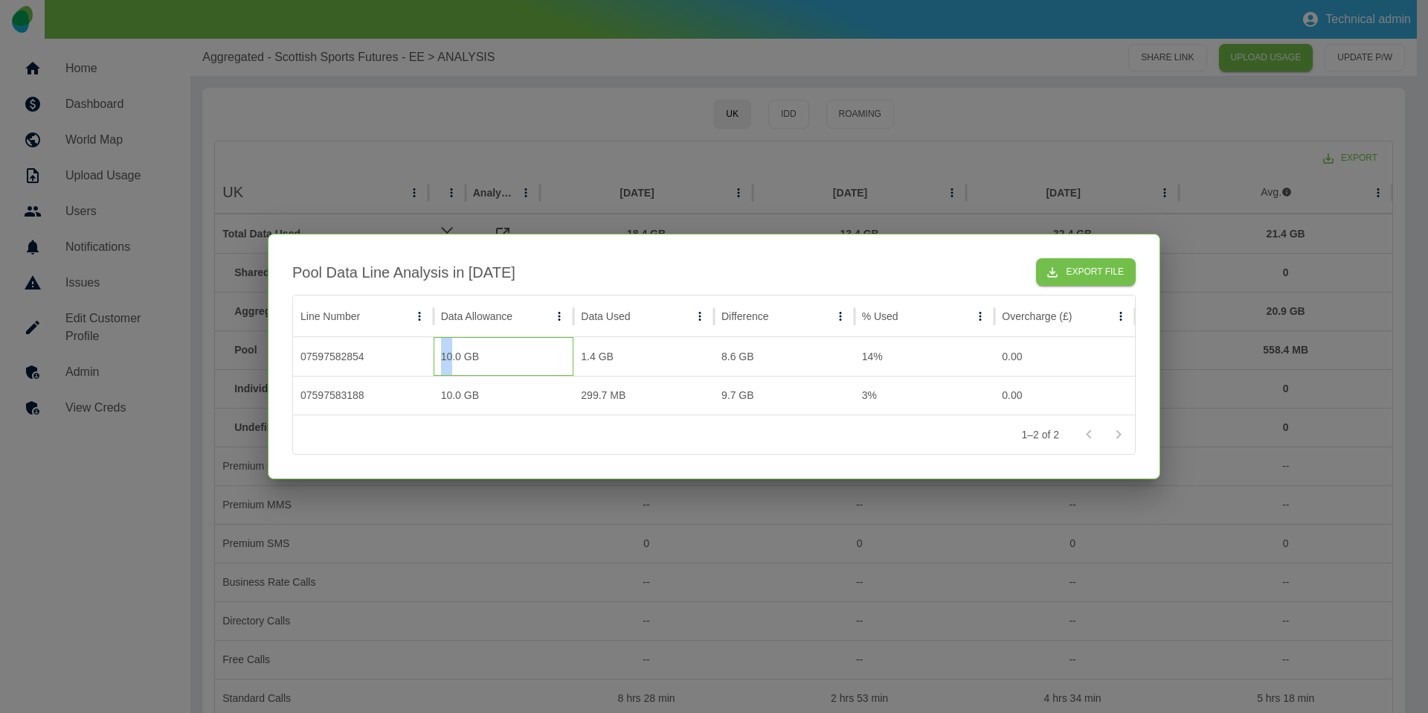
click at [454, 356] on div "10.0 GB" at bounding box center [504, 356] width 141 height 39
click at [478, 403] on div "10.0 GB" at bounding box center [504, 395] width 141 height 39
click at [896, 269] on div "Pool Data Line Analysis in Aug 2025 Export File" at bounding box center [714, 272] width 844 height 28
click at [1049, 269] on icon "button" at bounding box center [1052, 272] width 15 height 15
click at [1084, 270] on button "Export File" at bounding box center [1086, 272] width 100 height 28
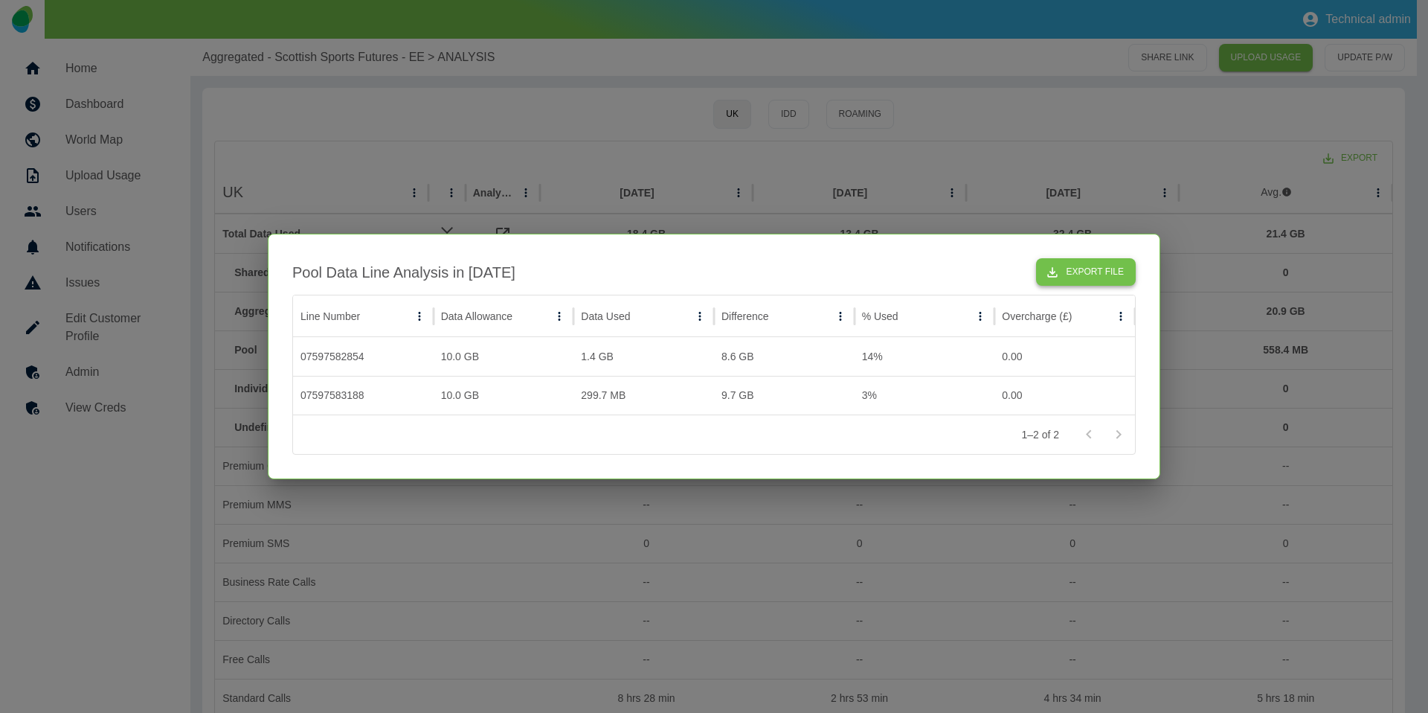
click at [1083, 269] on button "Export File" at bounding box center [1086, 272] width 100 height 28
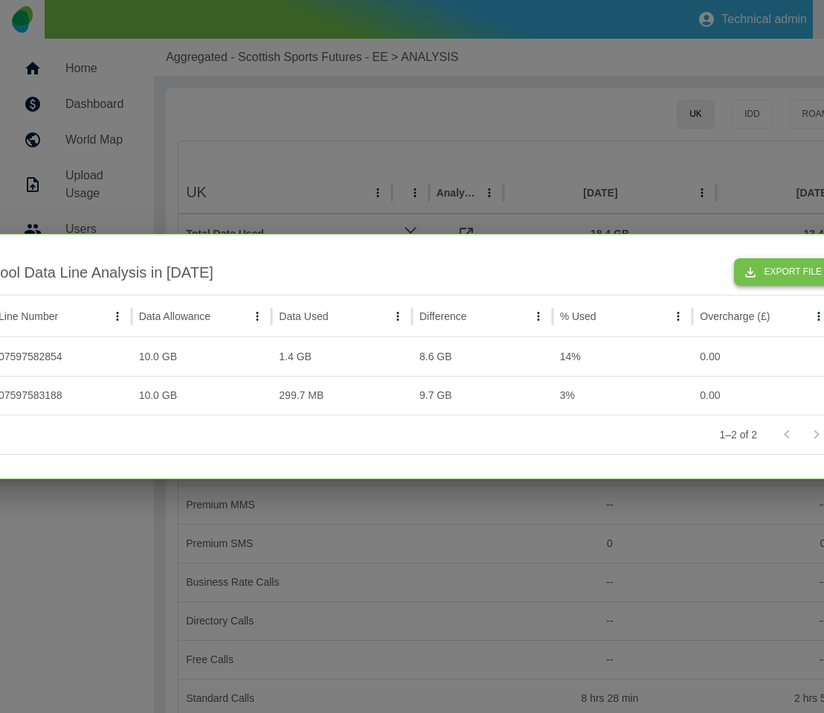
click at [788, 266] on button "Export File" at bounding box center [784, 272] width 100 height 28
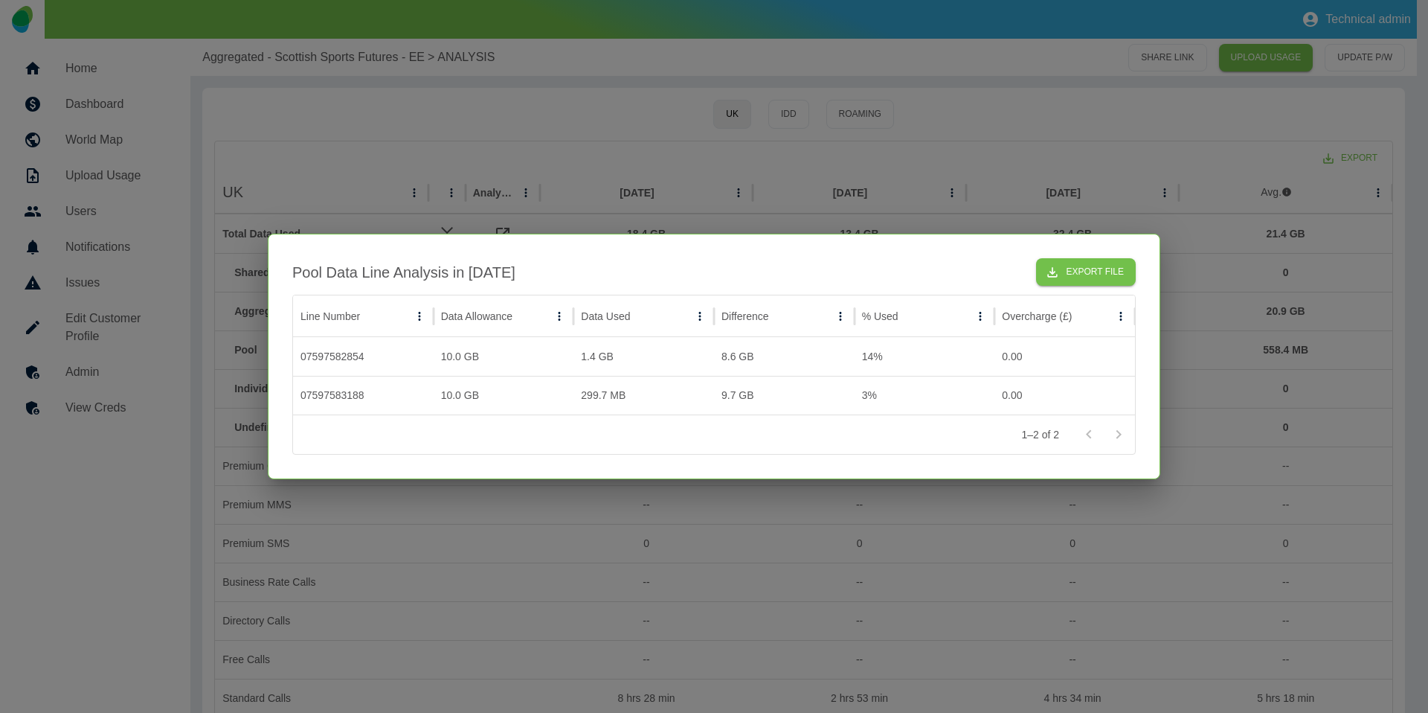
click at [459, 557] on div at bounding box center [714, 356] width 1428 height 713
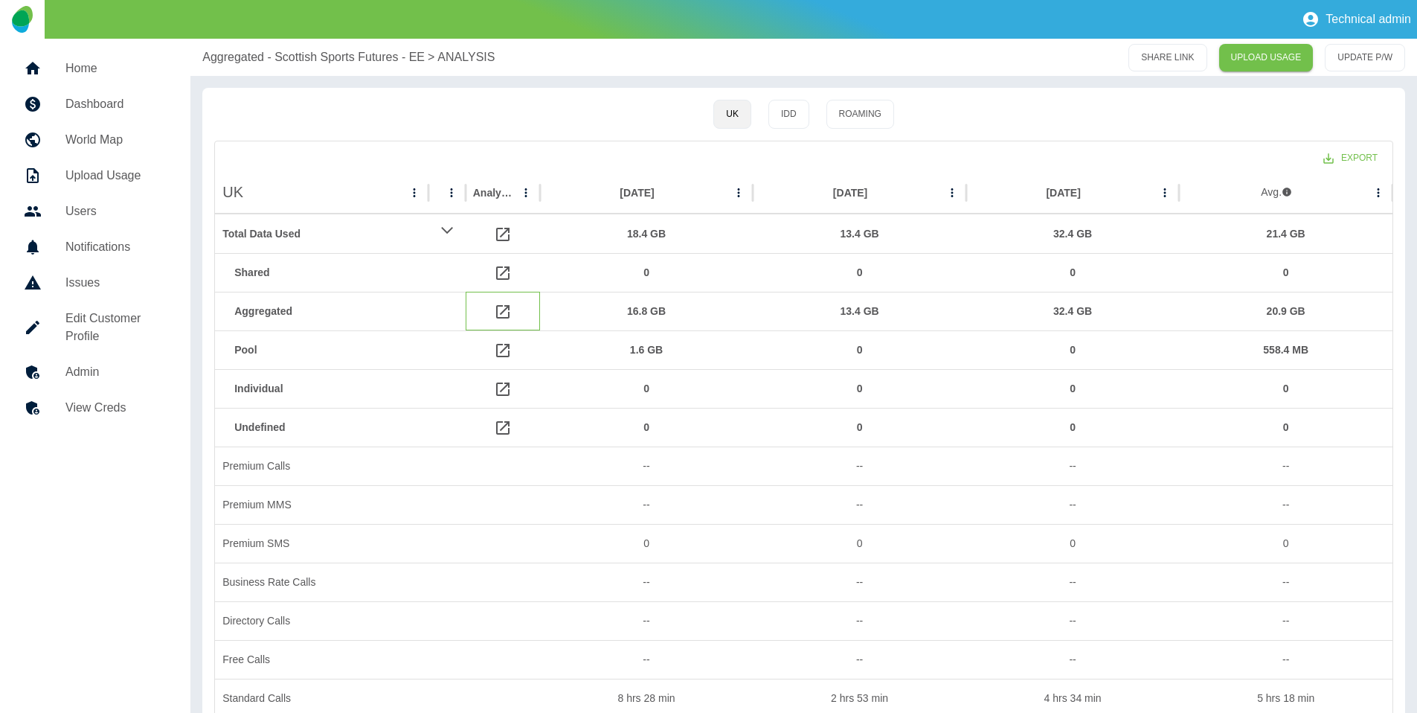
click at [506, 312] on icon at bounding box center [503, 312] width 18 height 18
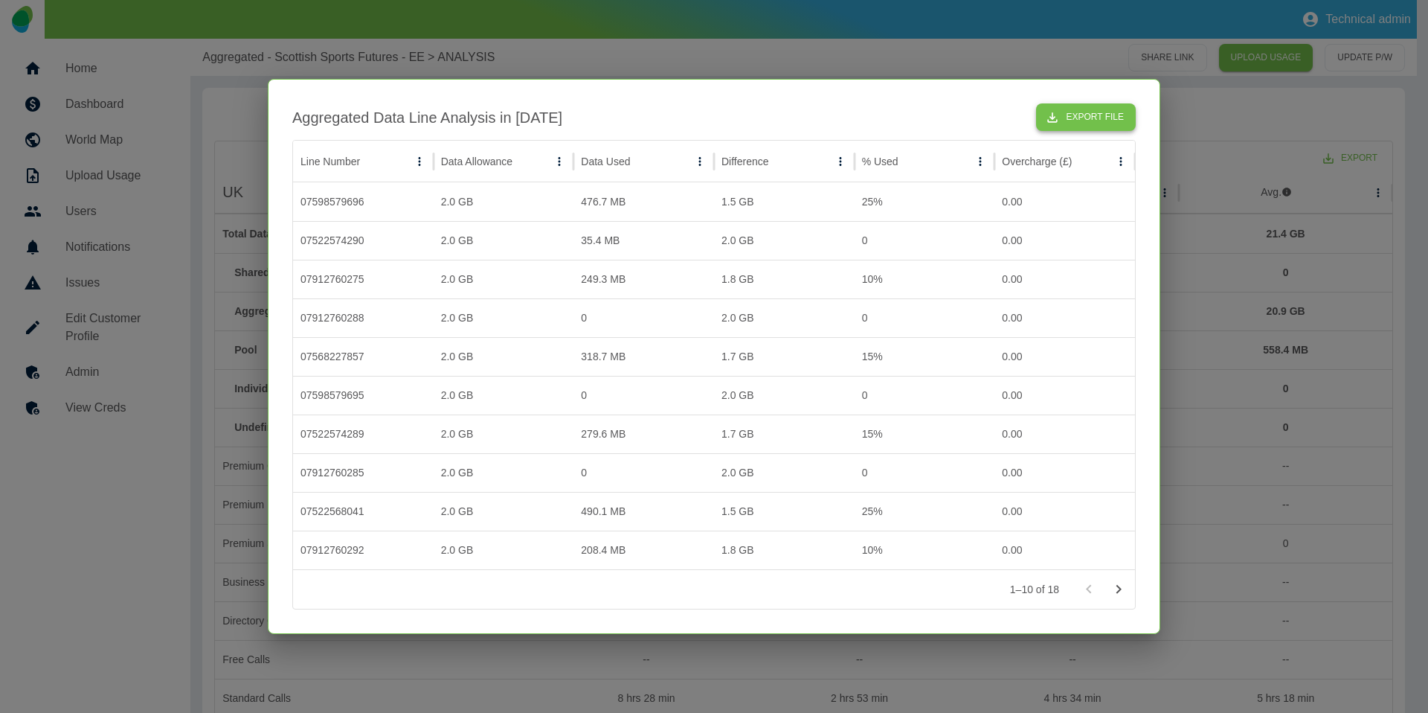
click at [1056, 114] on icon "button" at bounding box center [1052, 117] width 15 height 15
click at [591, 70] on div at bounding box center [714, 356] width 1428 height 713
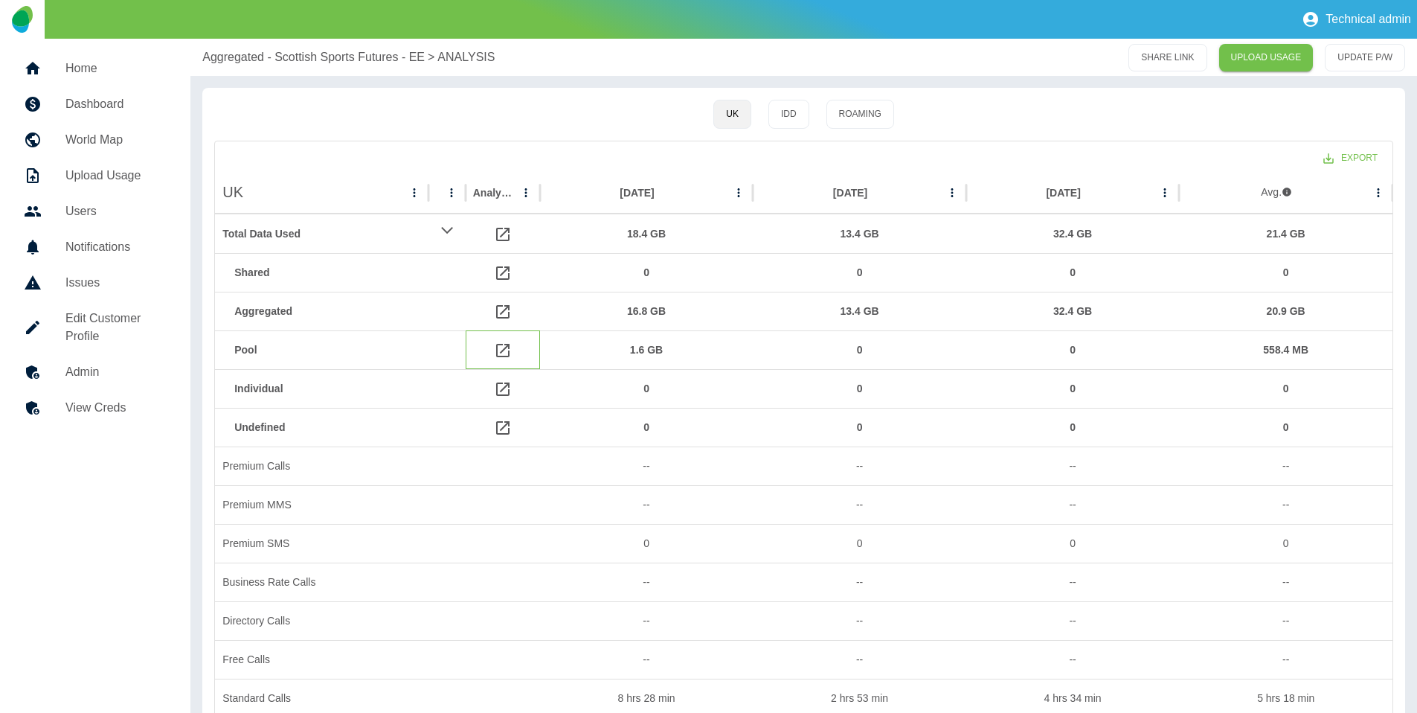
click at [490, 349] on div at bounding box center [503, 349] width 74 height 39
click at [496, 348] on icon at bounding box center [502, 350] width 13 height 13
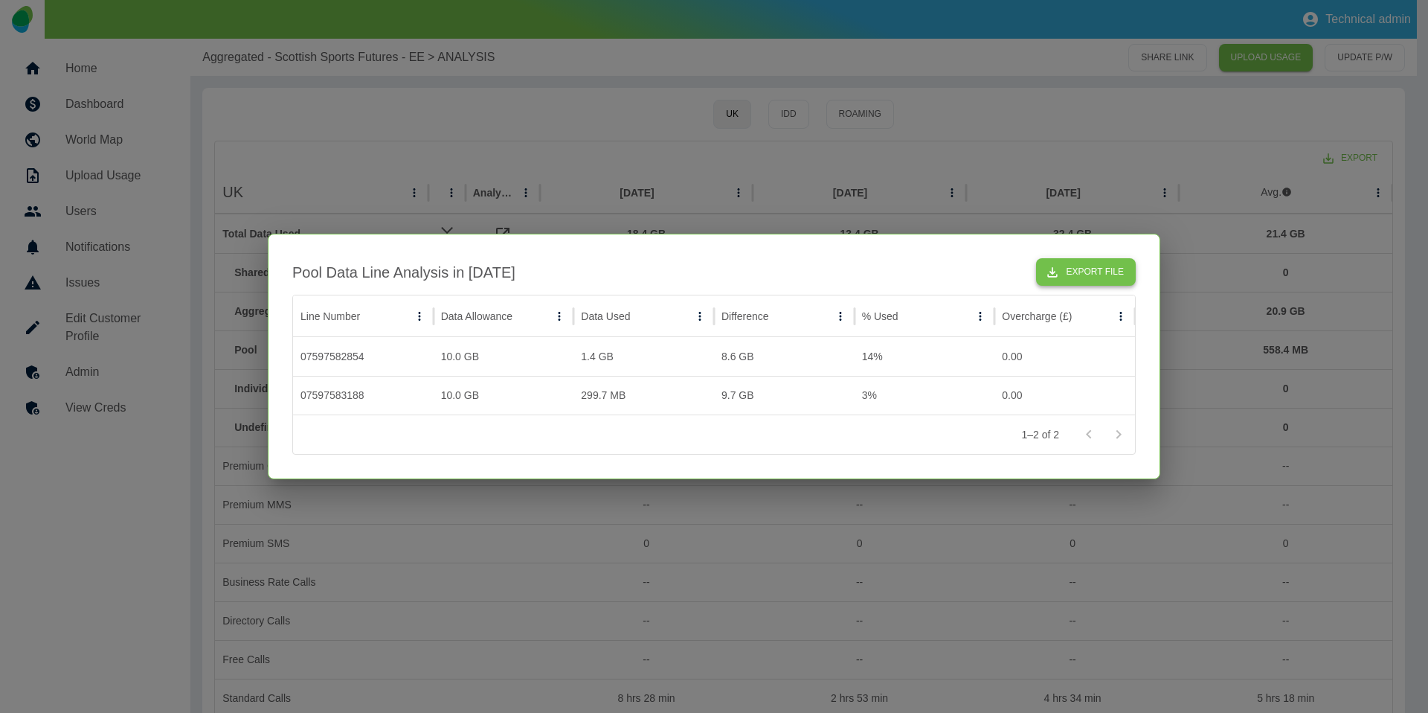
click at [1068, 278] on button "Export File" at bounding box center [1086, 272] width 100 height 28
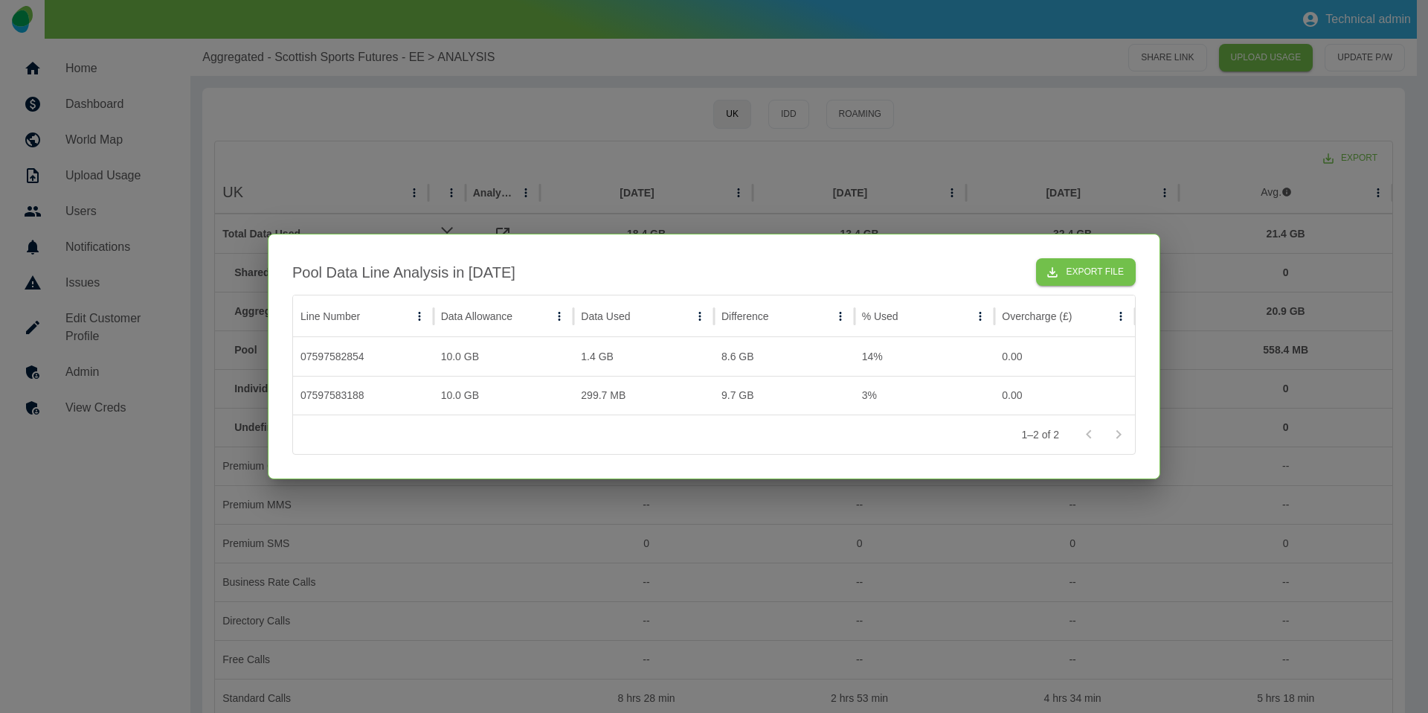
click at [1029, 130] on div at bounding box center [714, 356] width 1428 height 713
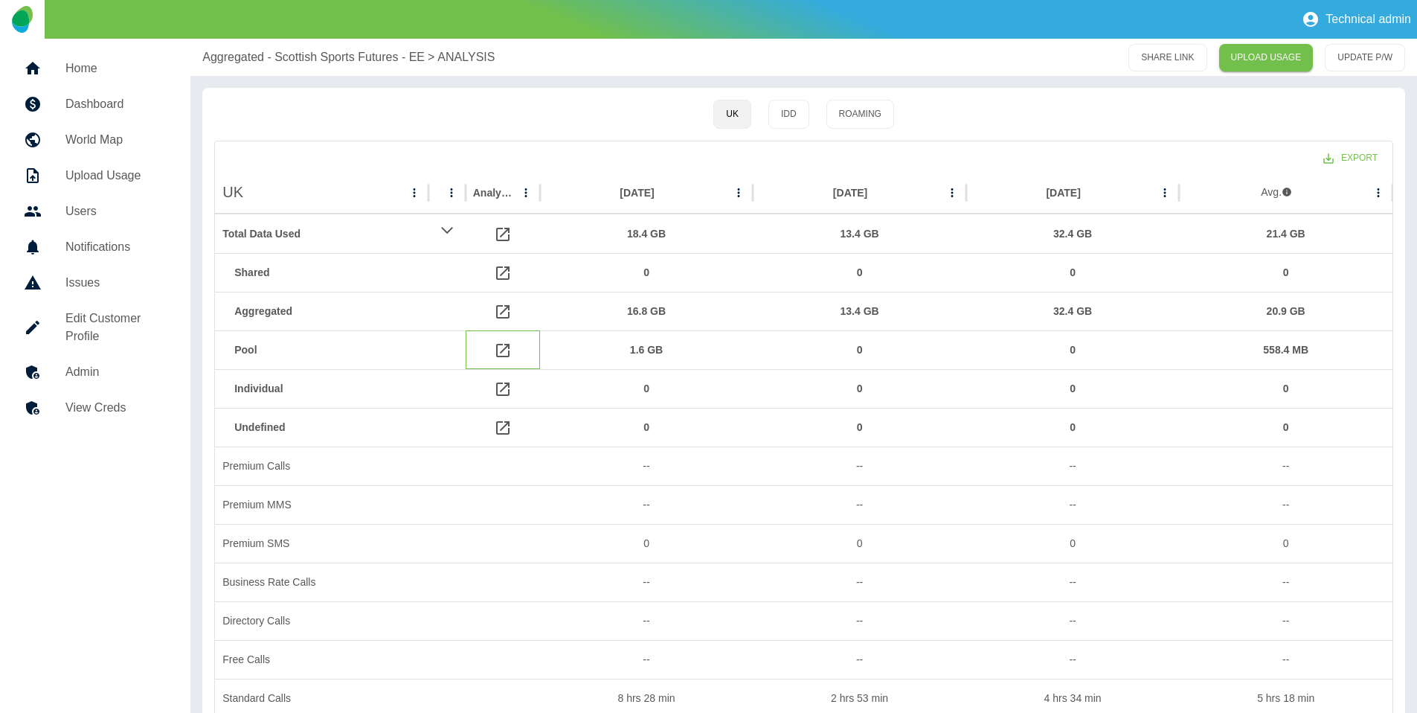
click at [499, 352] on icon at bounding box center [503, 350] width 18 height 18
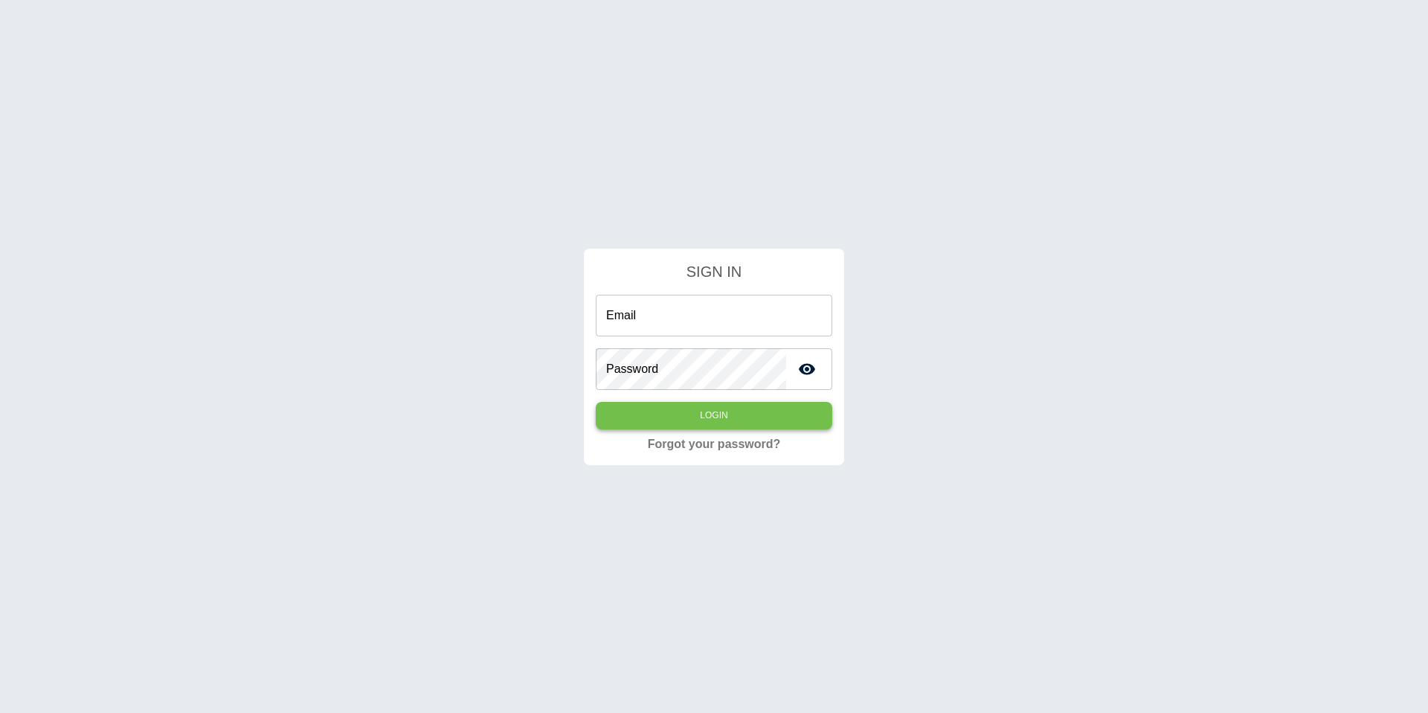
type input "**********"
click at [649, 423] on button "Login" at bounding box center [714, 416] width 237 height 28
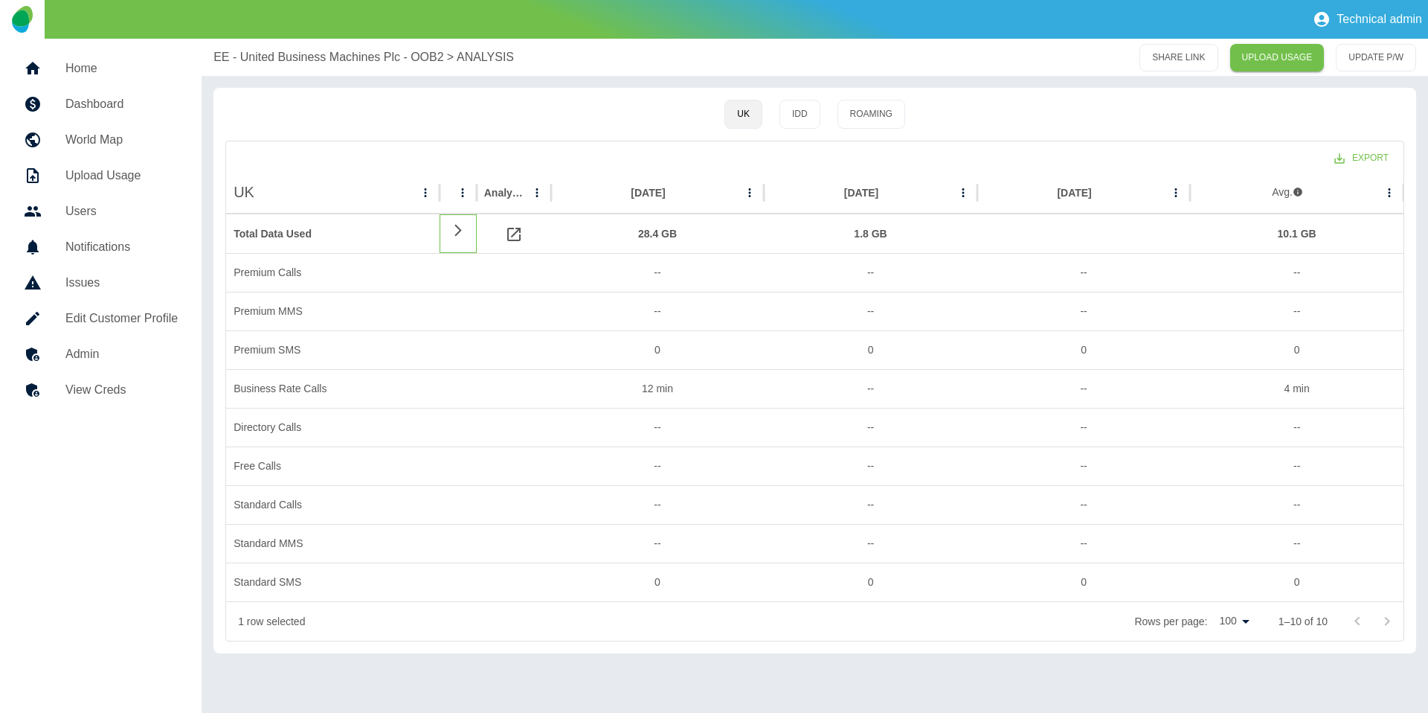
click at [456, 234] on icon at bounding box center [458, 230] width 7 height 12
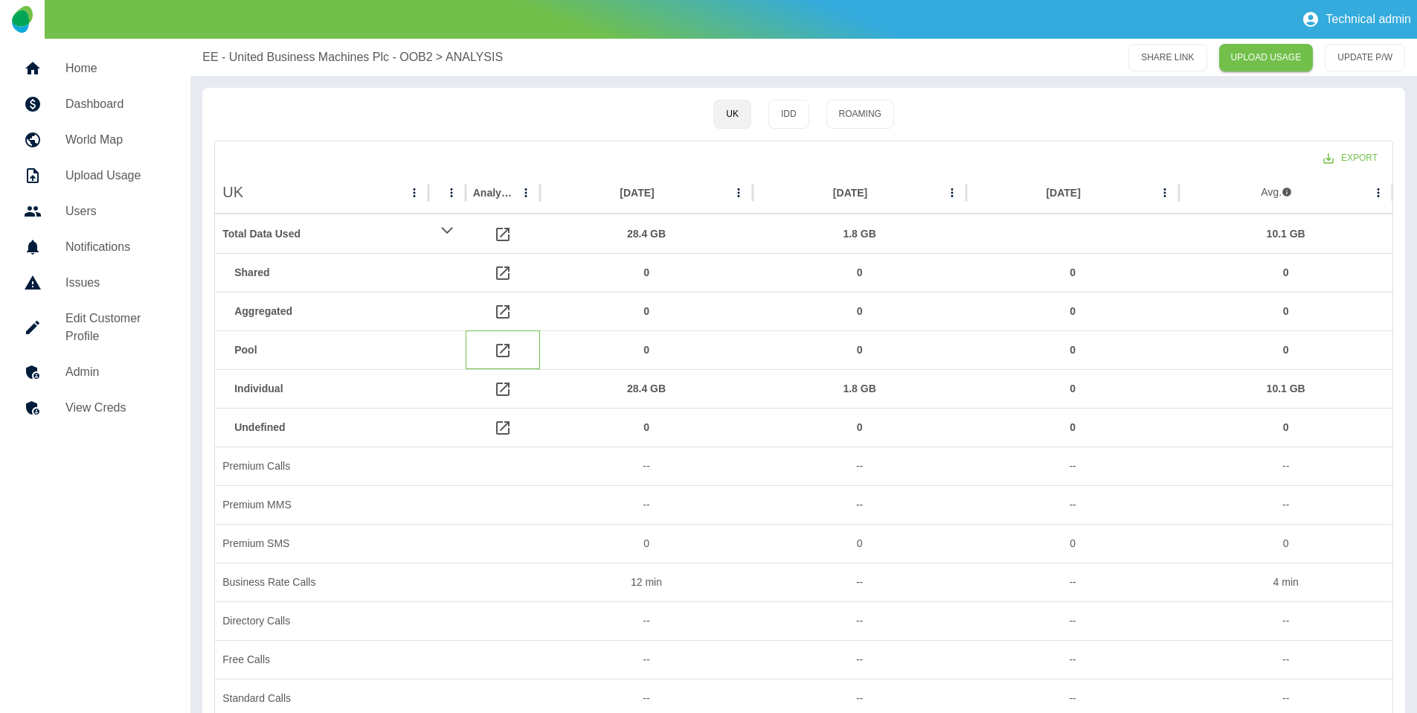
click at [507, 347] on icon at bounding box center [502, 350] width 13 height 13
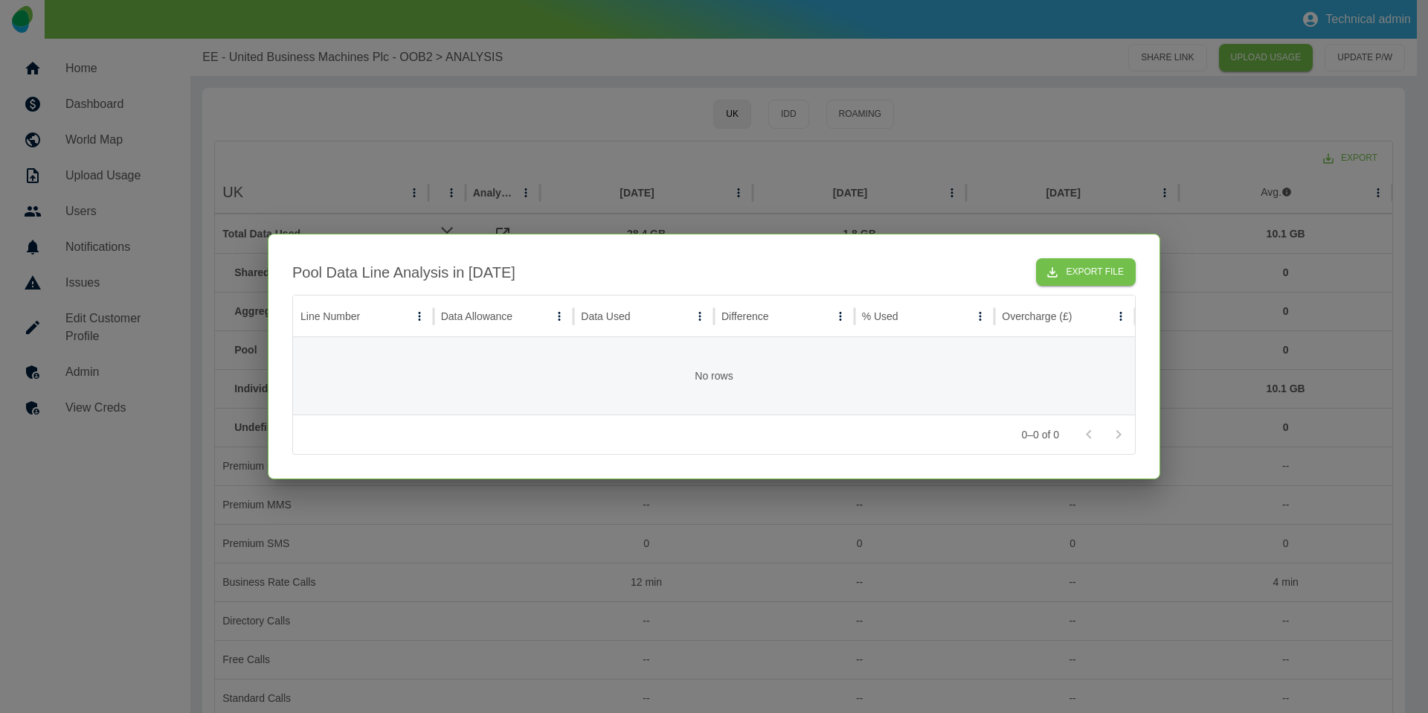
click at [716, 154] on div at bounding box center [714, 356] width 1428 height 713
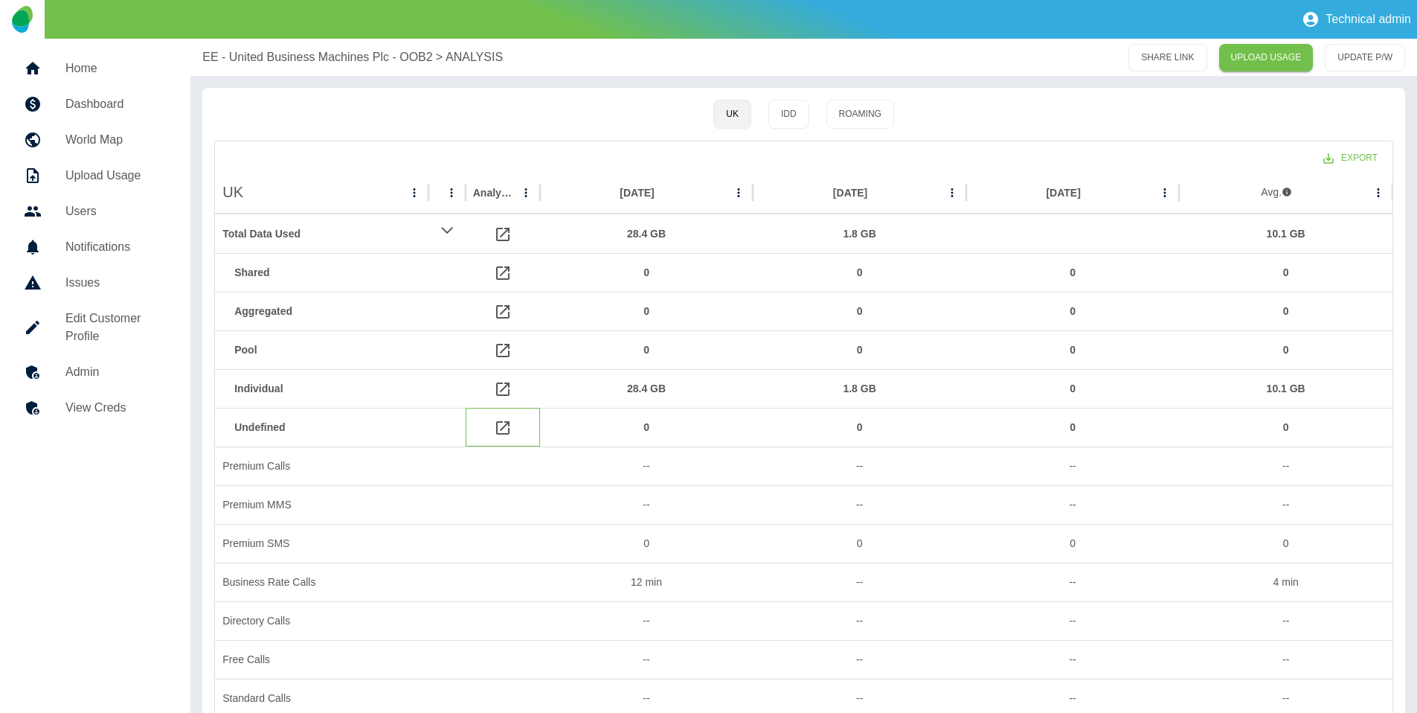
click at [509, 422] on icon at bounding box center [502, 427] width 13 height 13
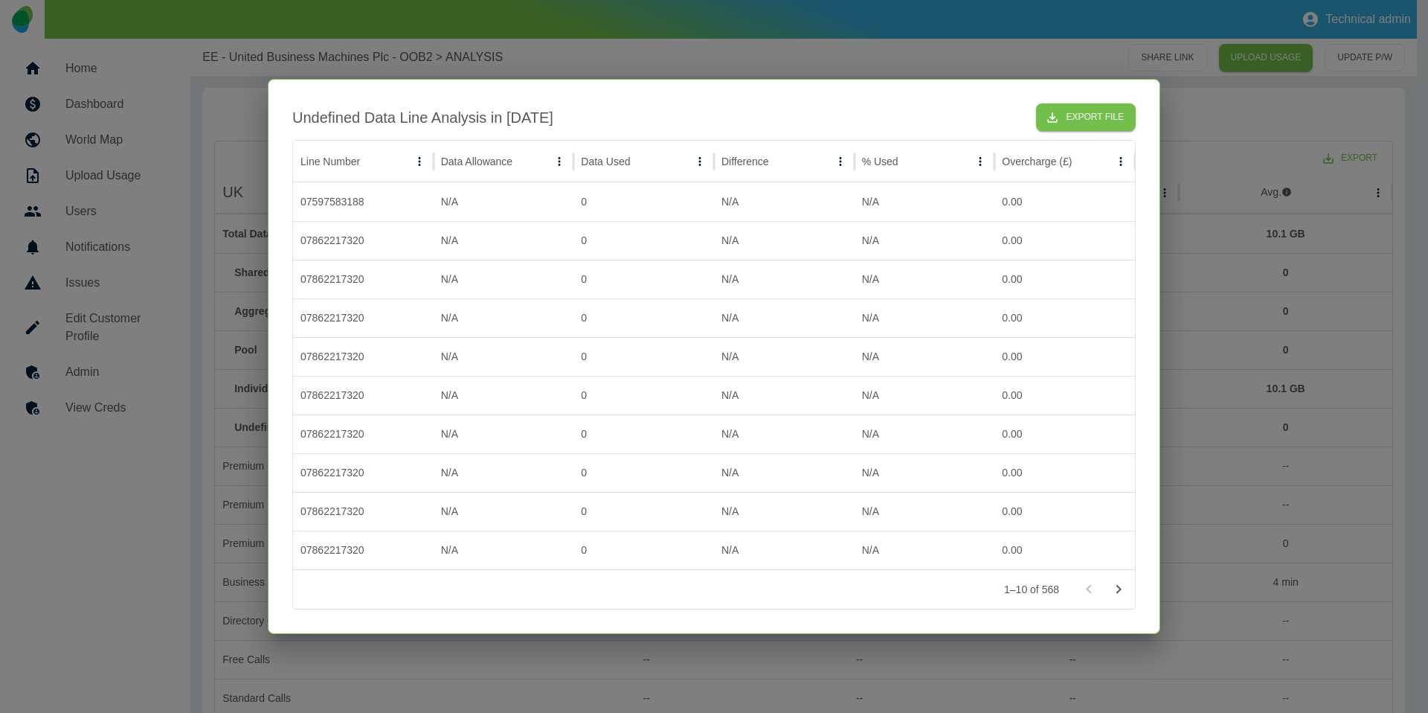
click at [629, 54] on div at bounding box center [714, 356] width 1428 height 713
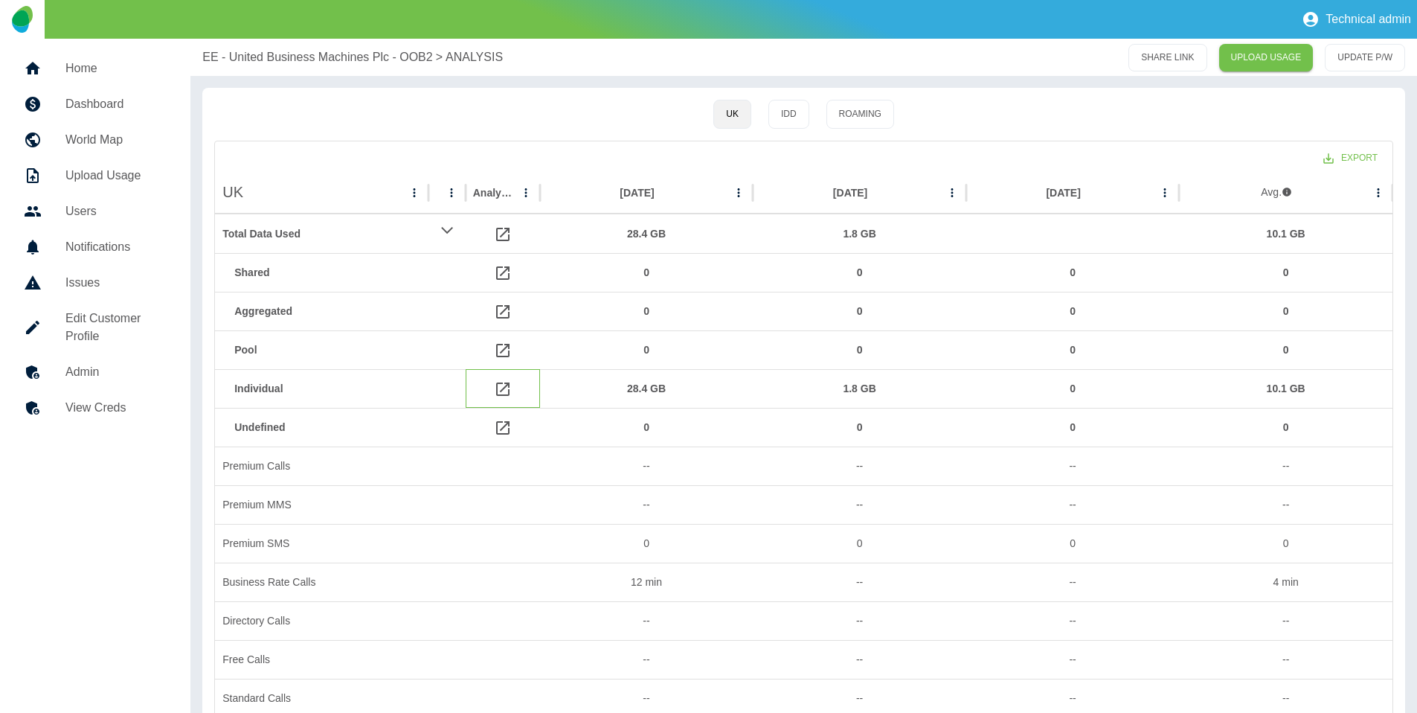
click at [501, 386] on icon at bounding box center [503, 389] width 18 height 18
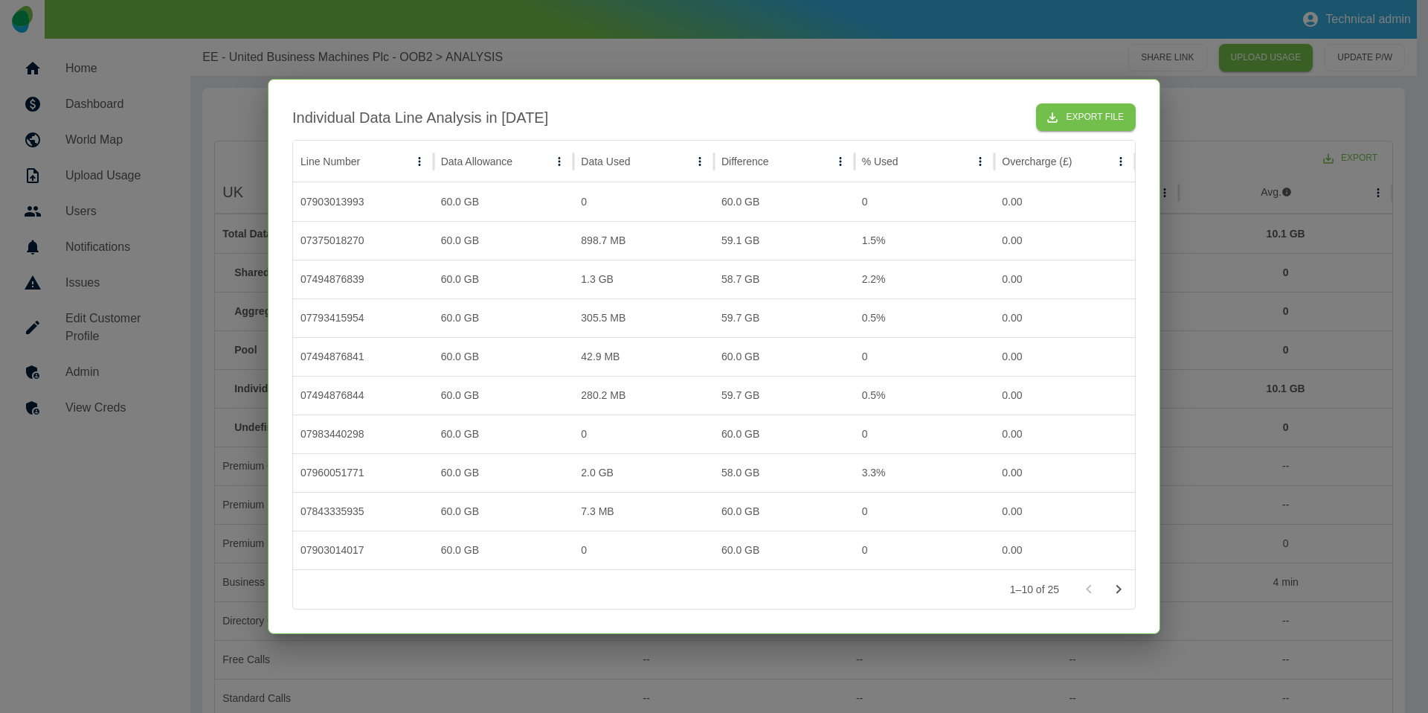
click at [496, 676] on div at bounding box center [714, 356] width 1428 height 713
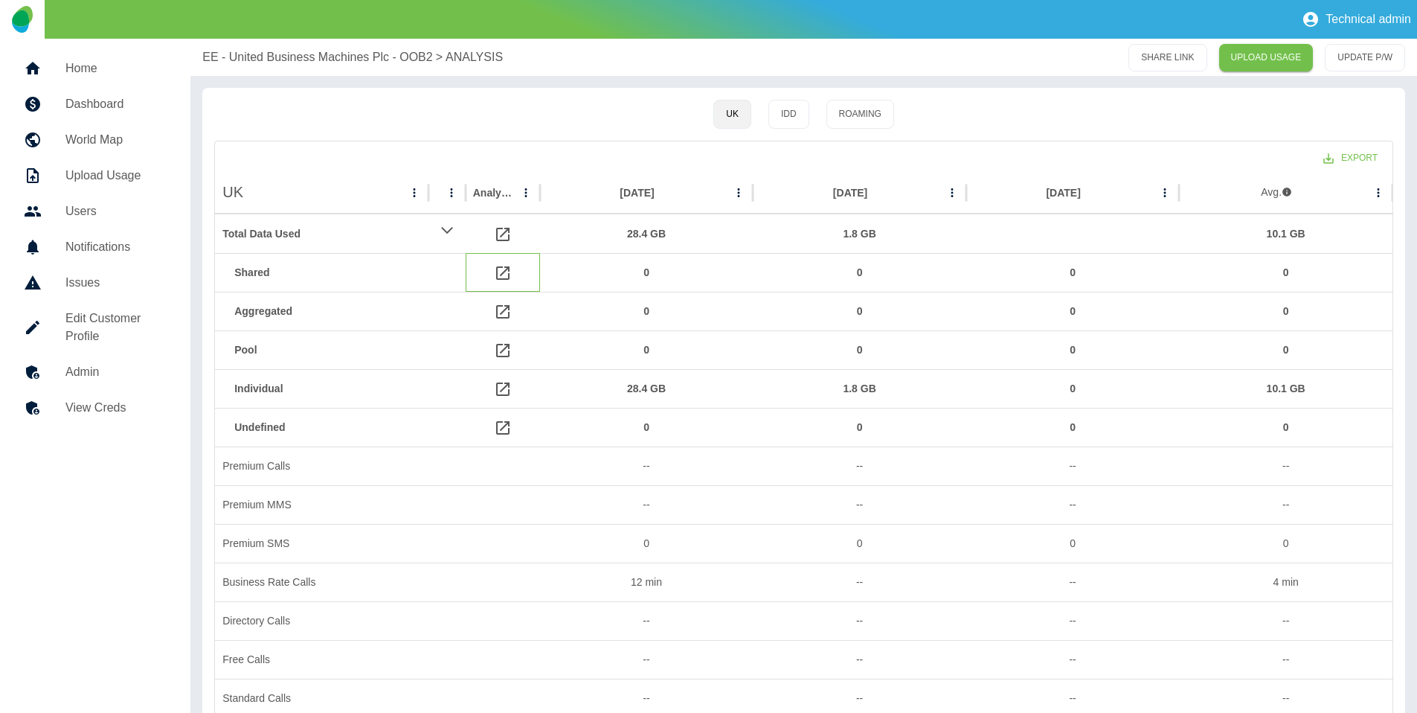
click at [496, 272] on icon at bounding box center [502, 272] width 13 height 13
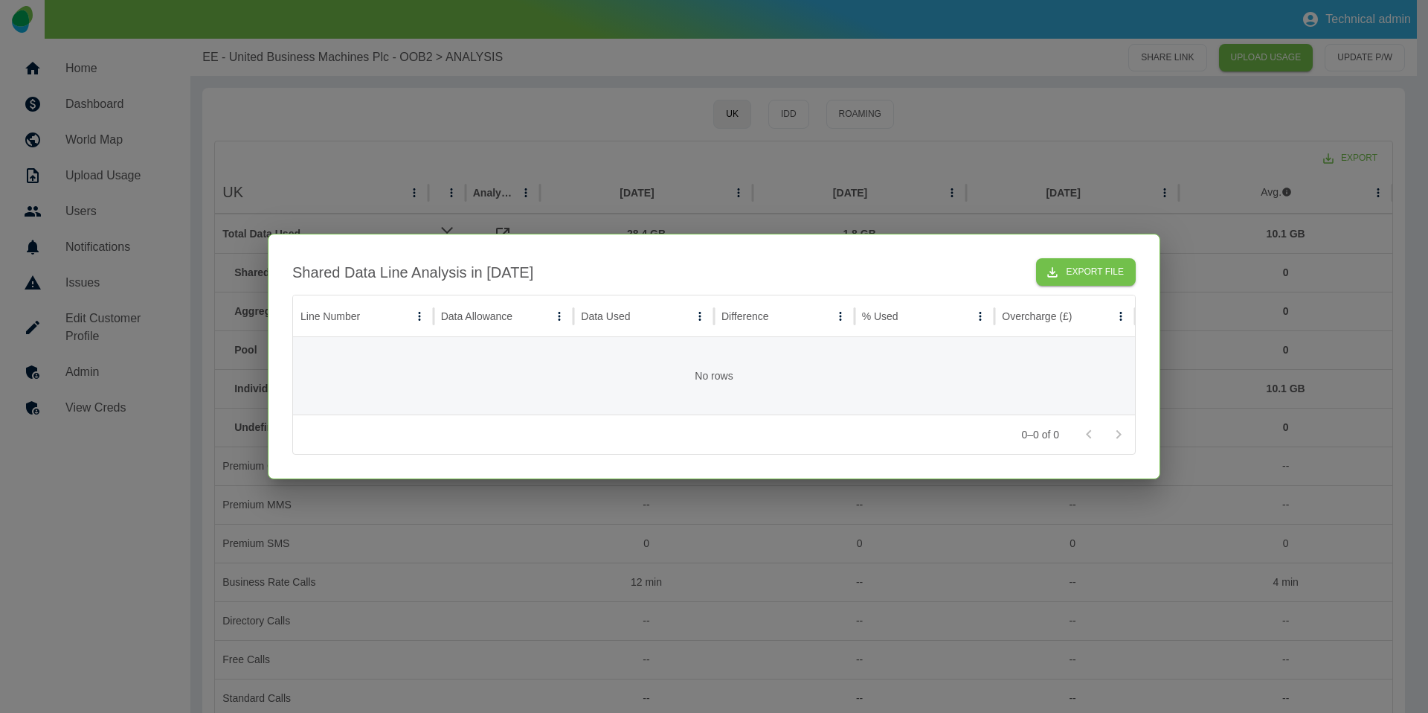
click at [570, 629] on div at bounding box center [714, 356] width 1428 height 713
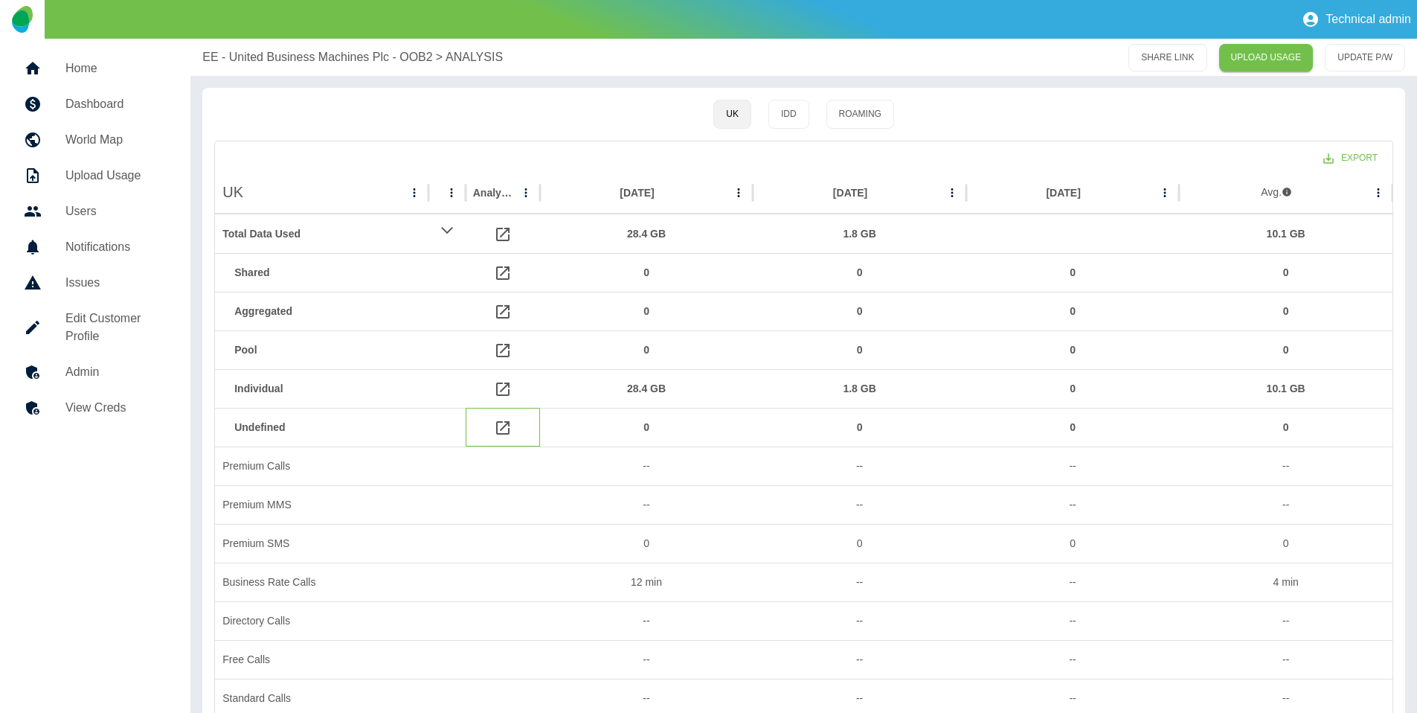
click at [498, 427] on icon at bounding box center [503, 428] width 18 height 18
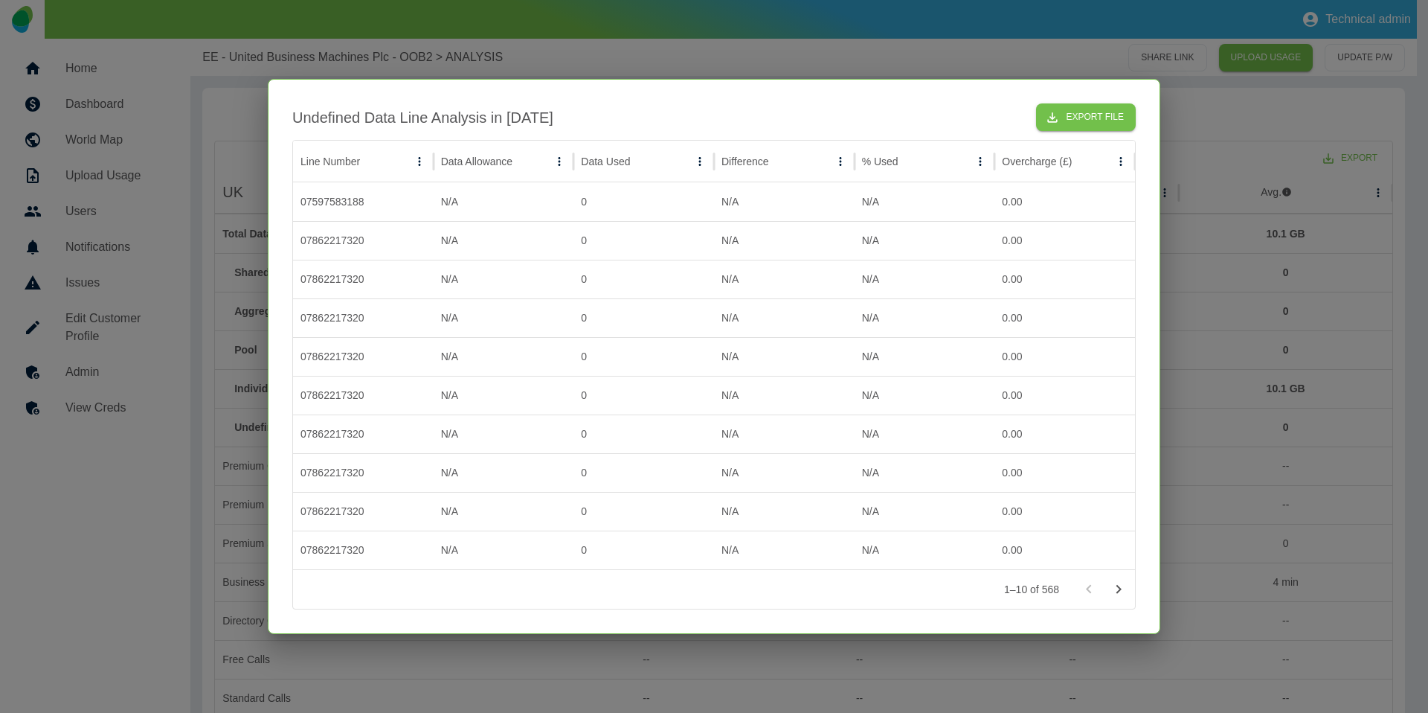
click at [622, 657] on div at bounding box center [714, 356] width 1428 height 713
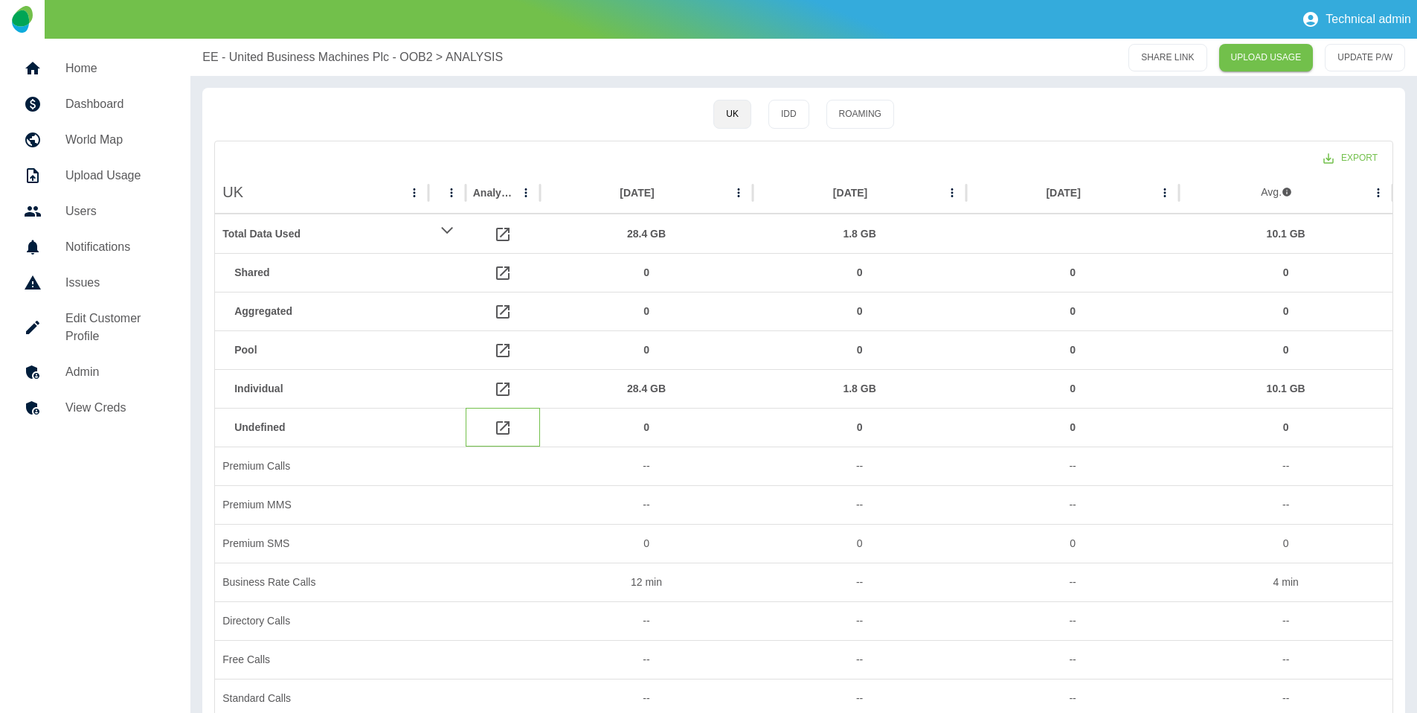
click at [507, 426] on icon at bounding box center [503, 428] width 18 height 18
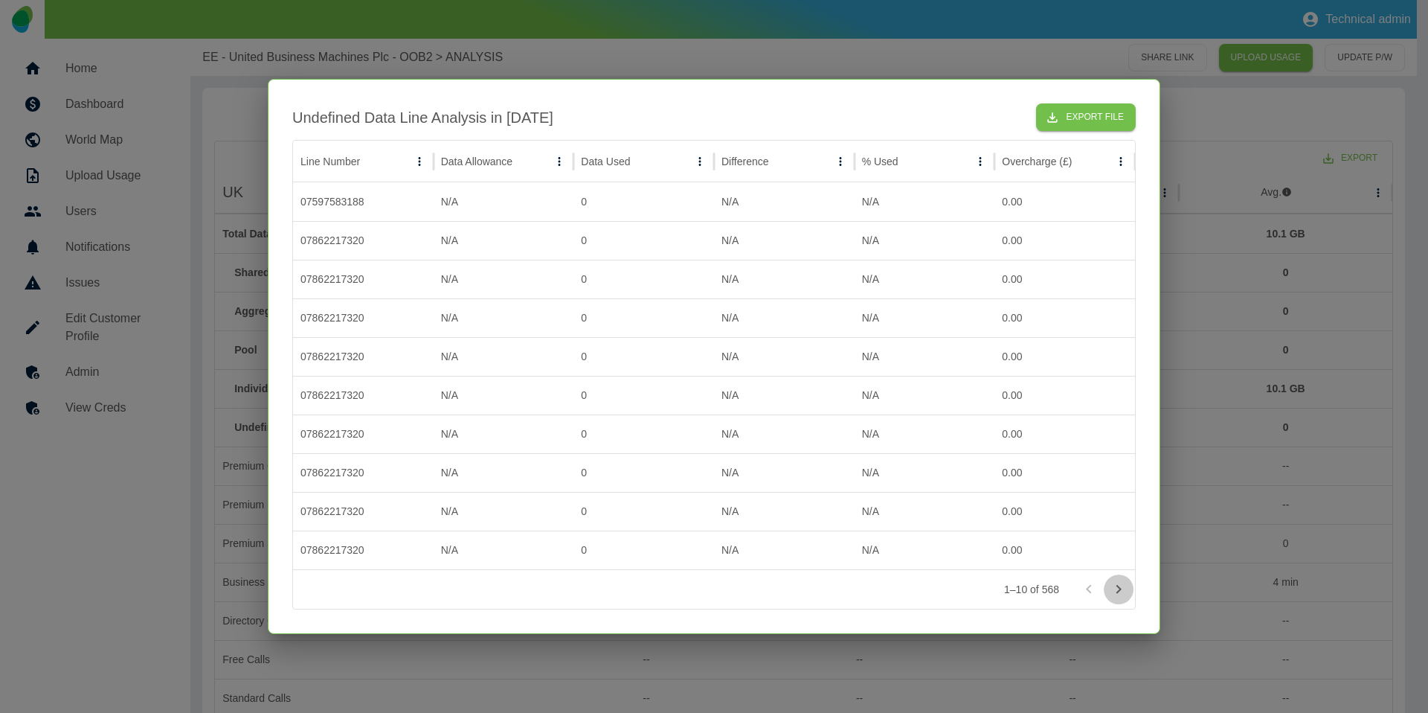
click at [1123, 587] on icon "Go to next page" at bounding box center [1119, 589] width 18 height 18
click at [1085, 586] on icon "Go to previous page" at bounding box center [1089, 589] width 18 height 18
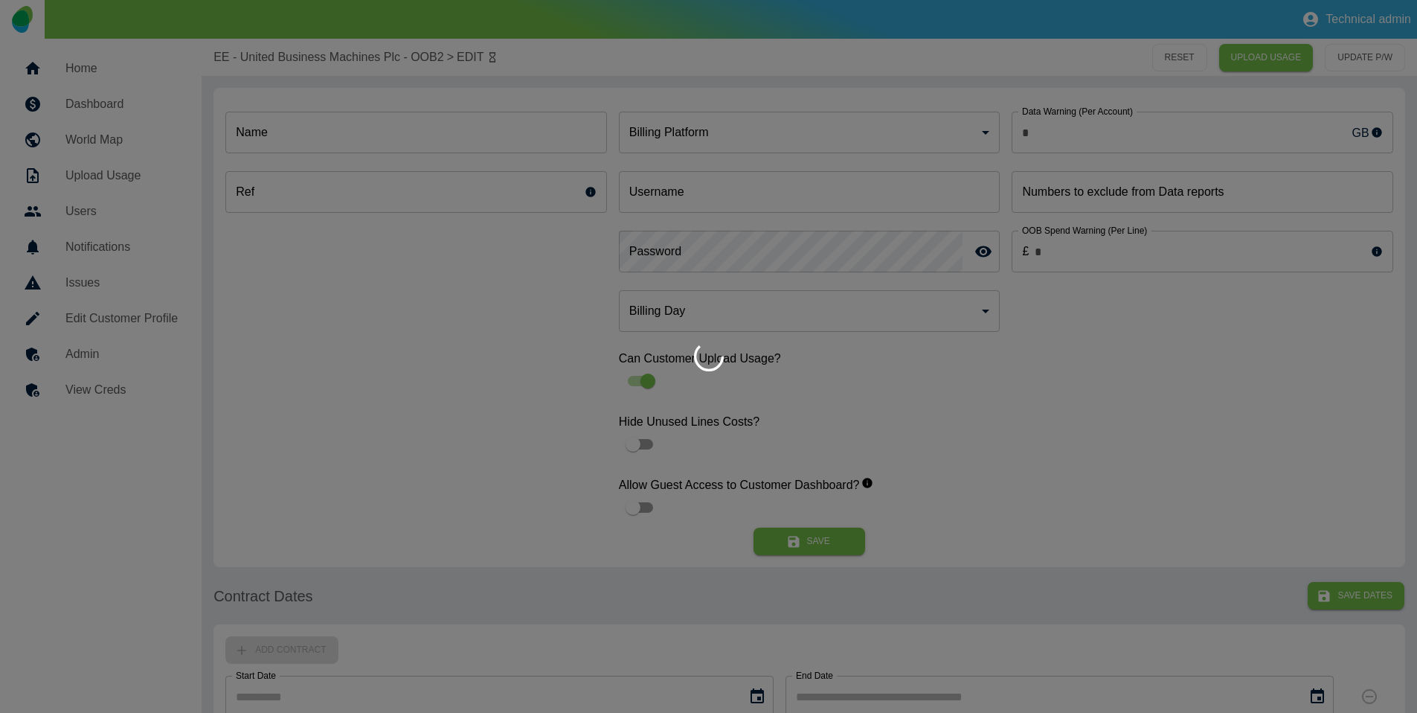
type input "*"
type input "**********"
type input "*"
type input "*********"
type input "*"
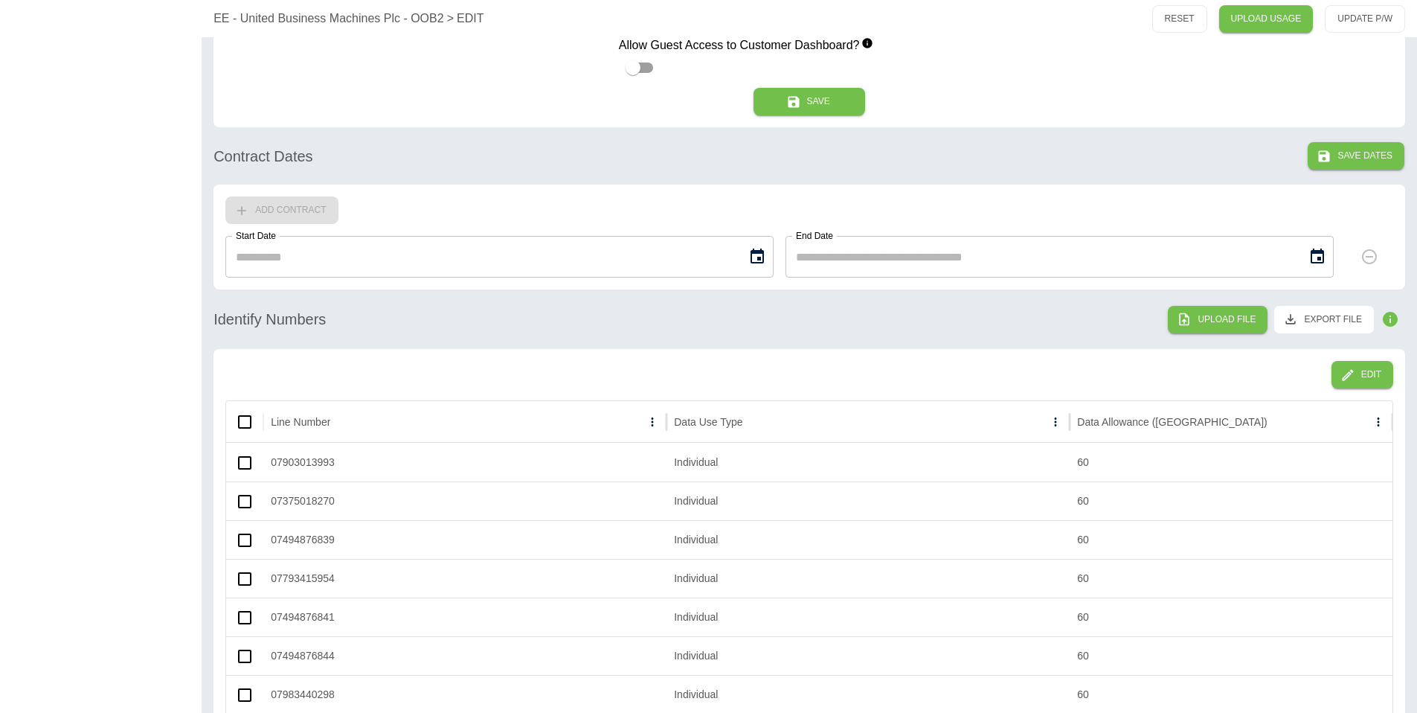
scroll to position [771, 0]
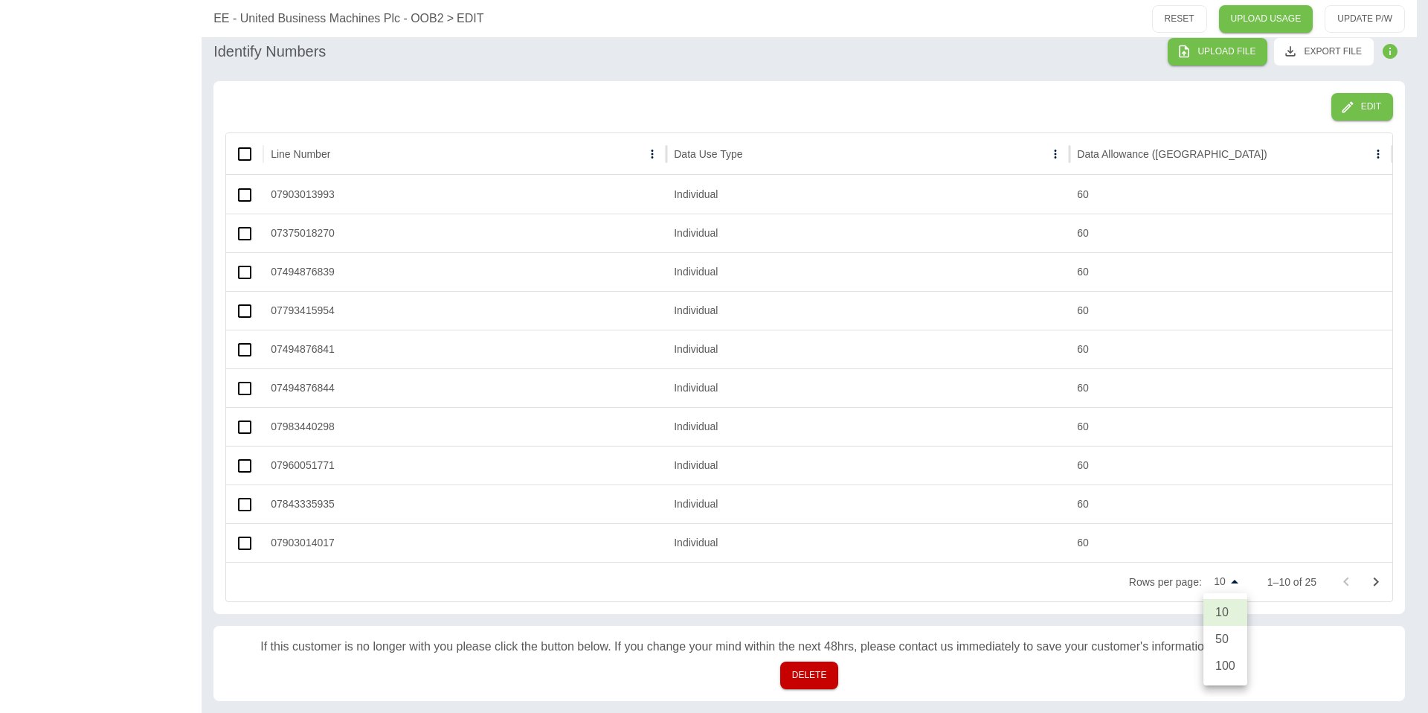
click at [1225, 661] on li "100" at bounding box center [1226, 665] width 44 height 27
type input "***"
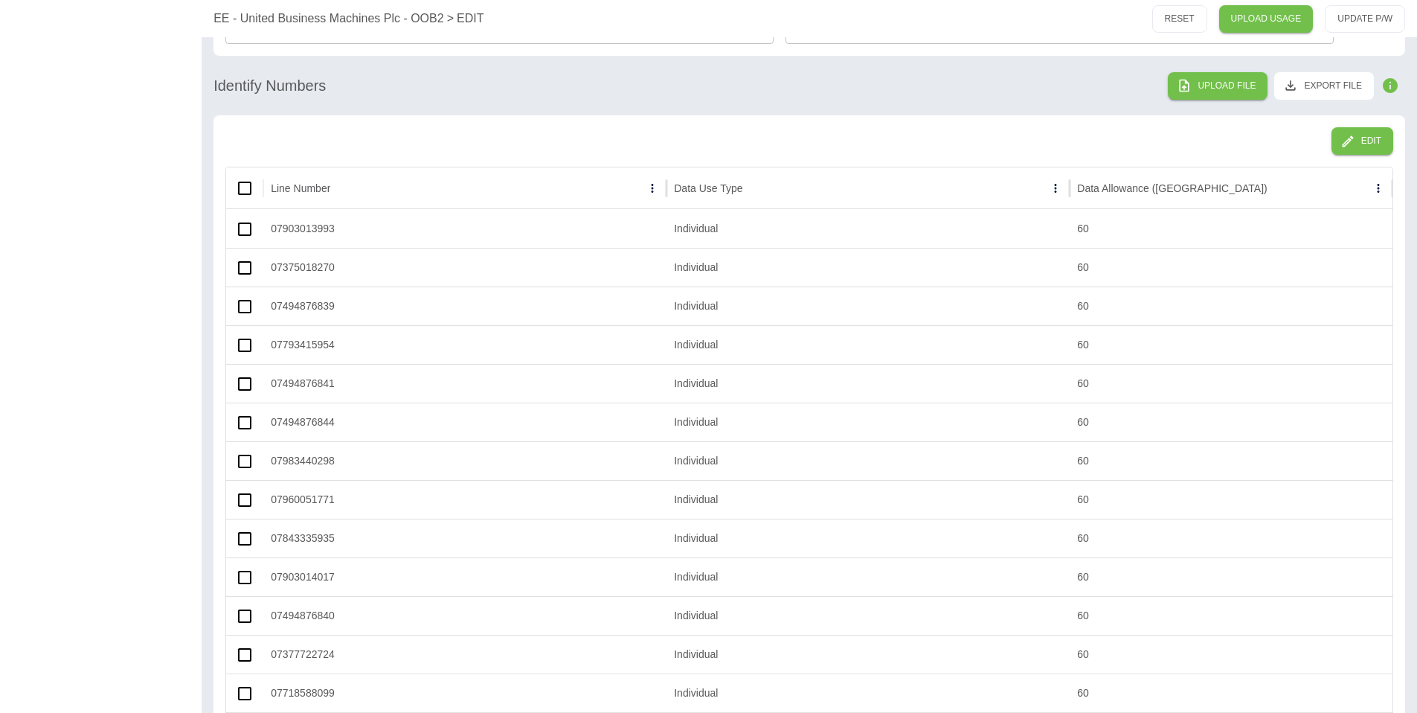
scroll to position [736, 0]
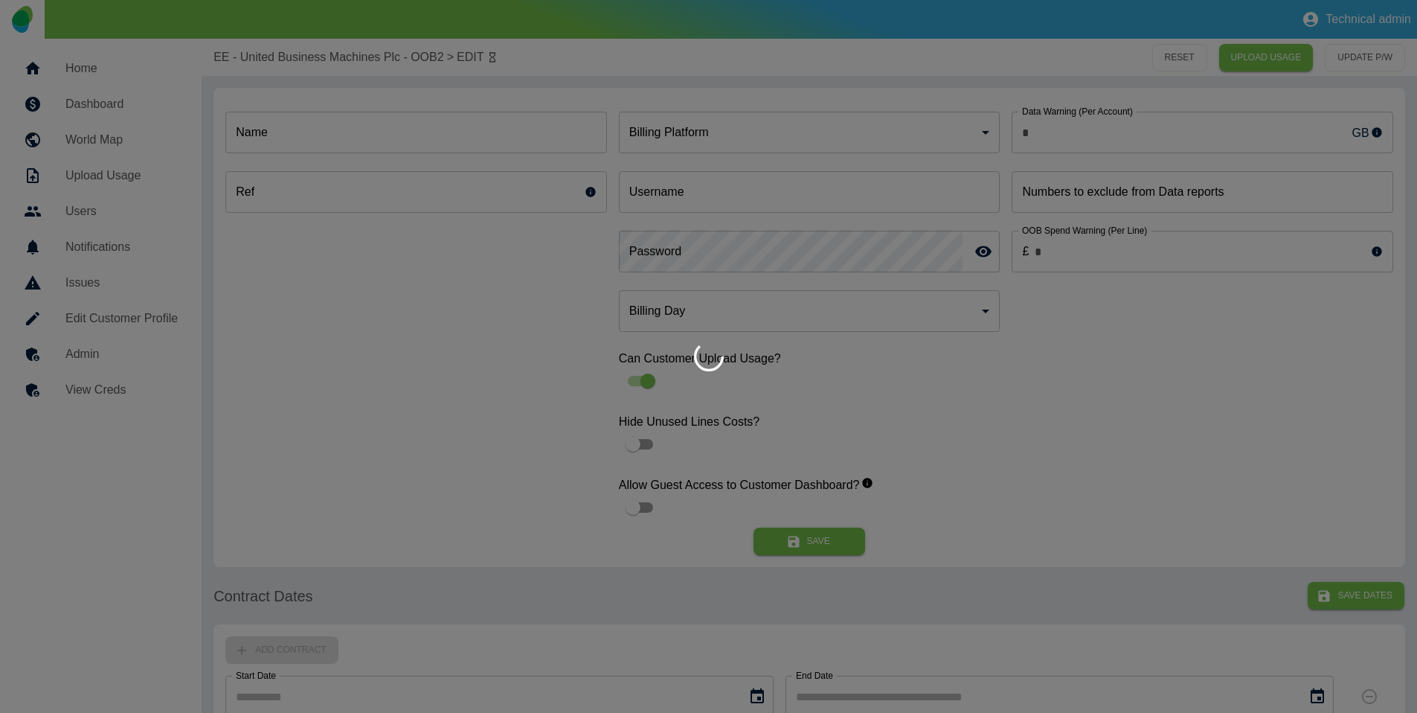
type input "*"
type input "**********"
type input "*"
type input "*********"
type input "*"
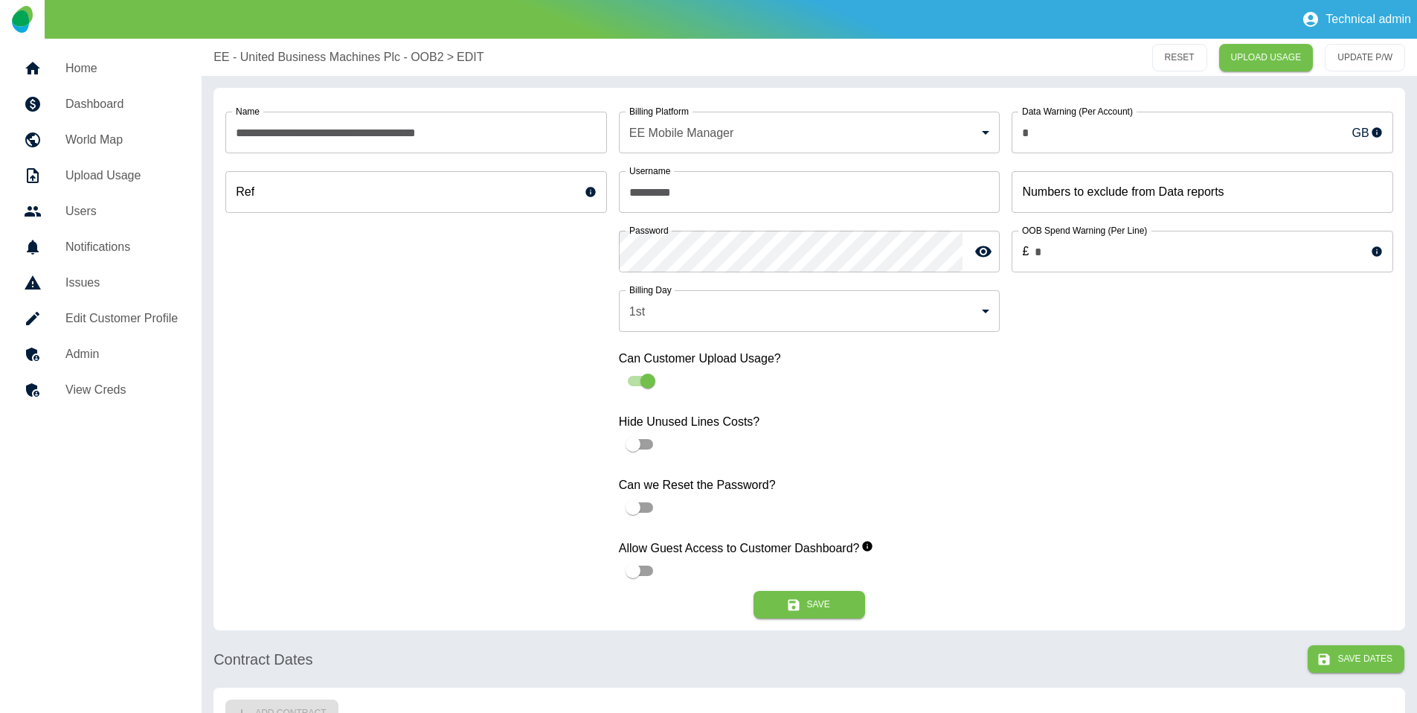
click at [286, 303] on form "**********" at bounding box center [810, 359] width 1192 height 542
click at [133, 91] on link "Dashboard" at bounding box center [101, 104] width 178 height 36
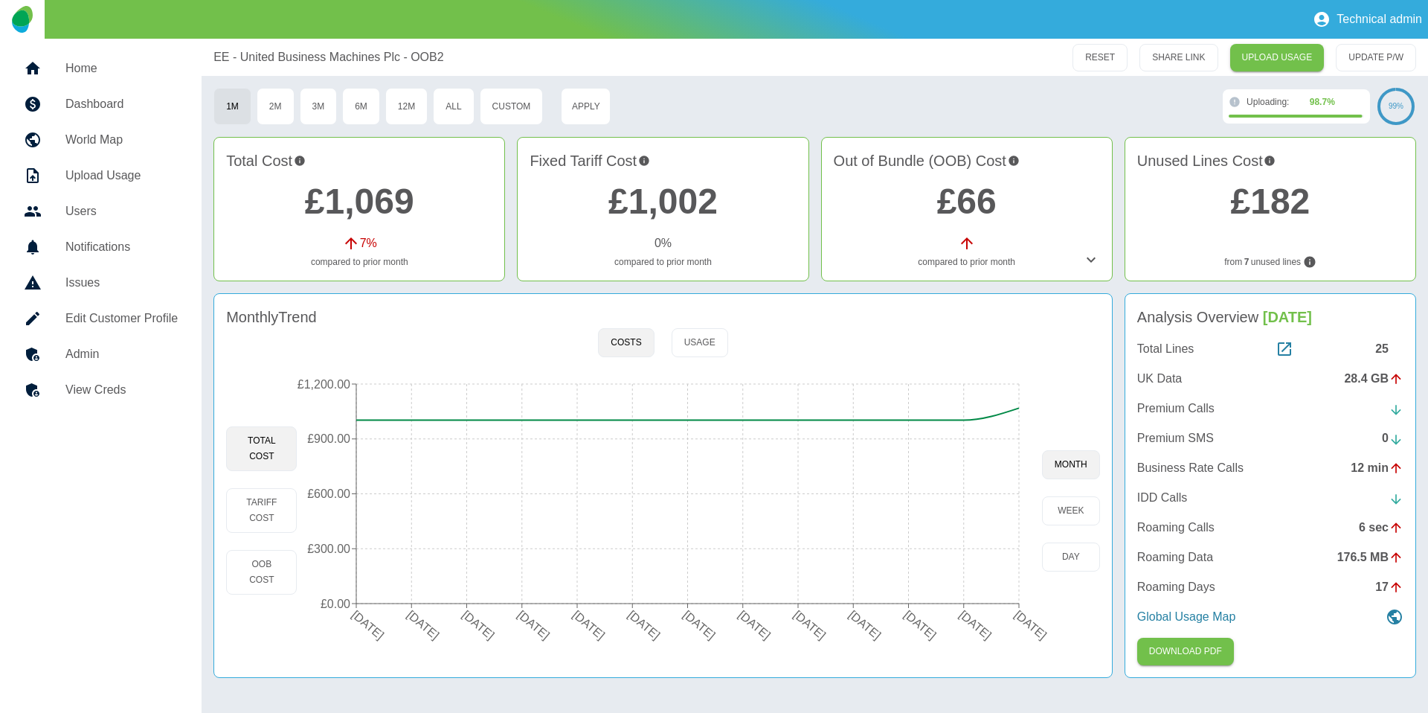
click at [1378, 344] on div "25" at bounding box center [1390, 349] width 28 height 18
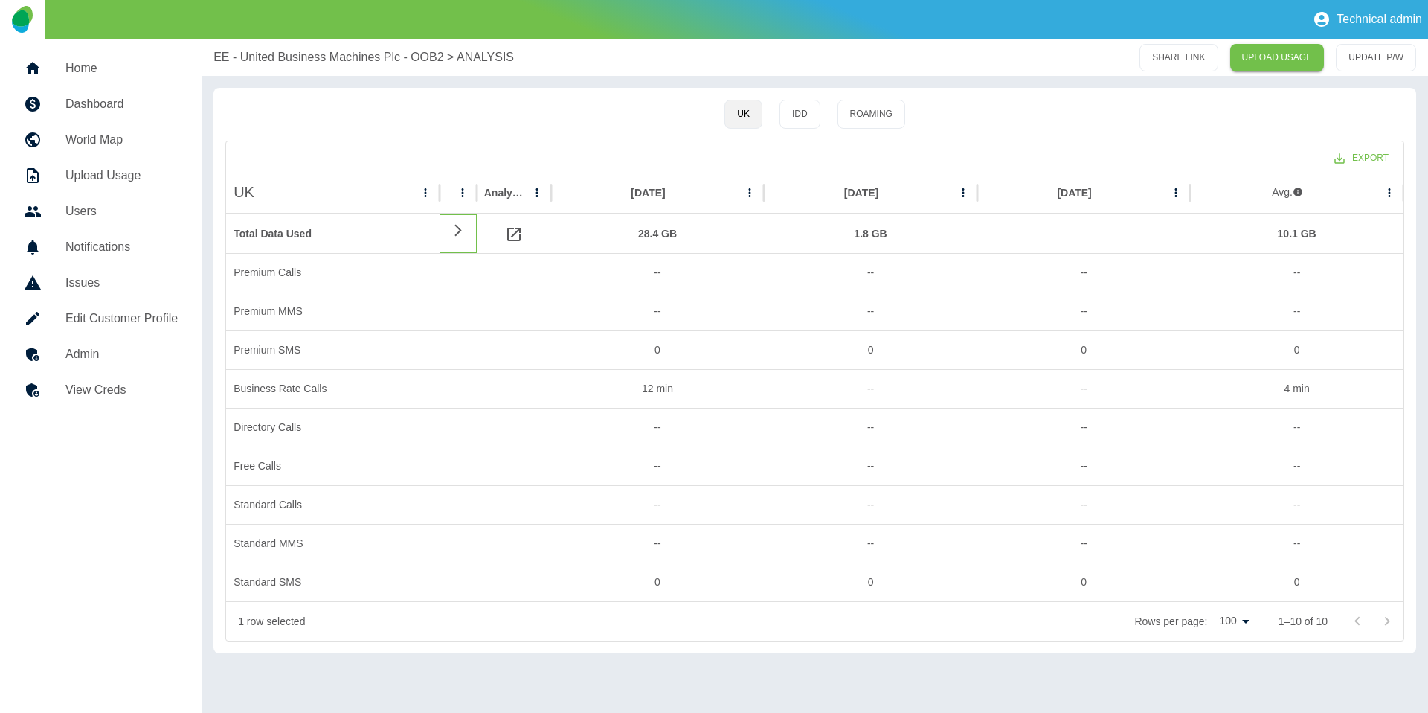
click at [460, 230] on icon at bounding box center [458, 230] width 7 height 12
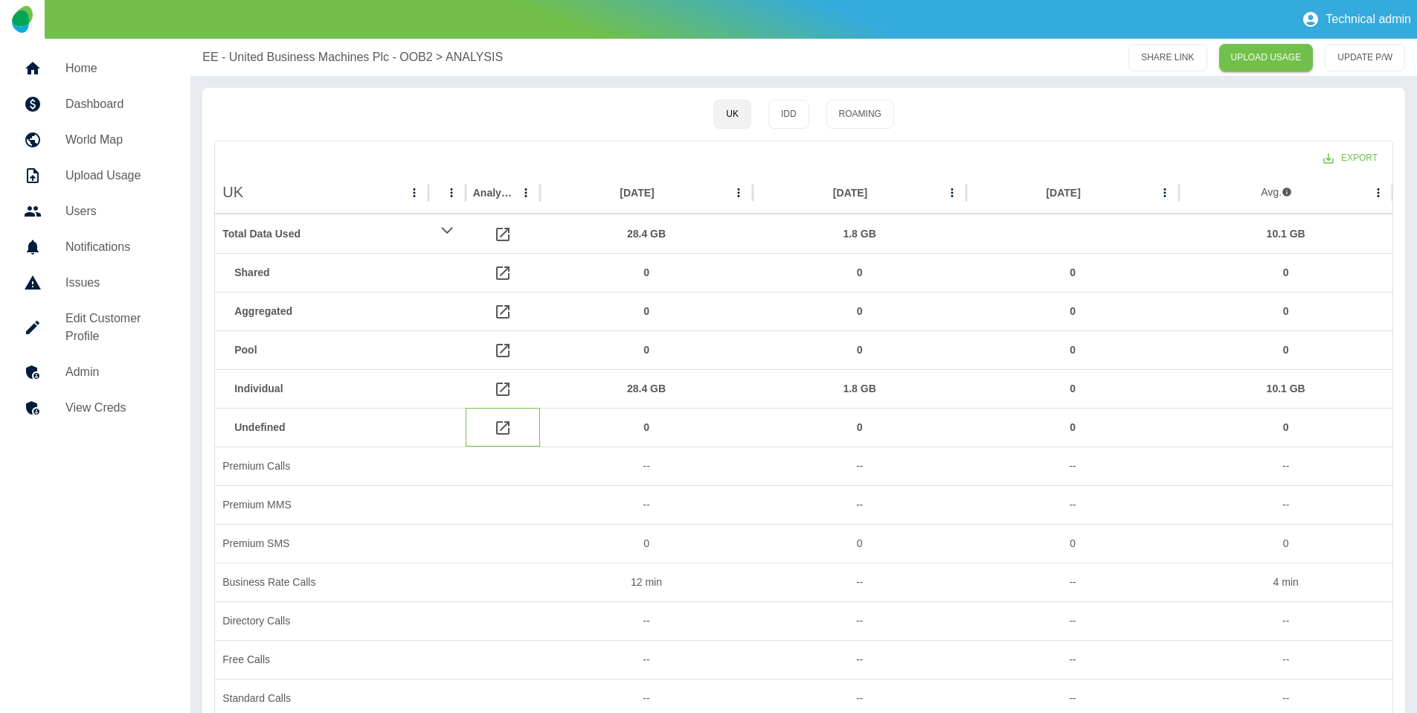
click at [498, 429] on icon at bounding box center [503, 428] width 18 height 18
